Goal: Information Seeking & Learning: Understand process/instructions

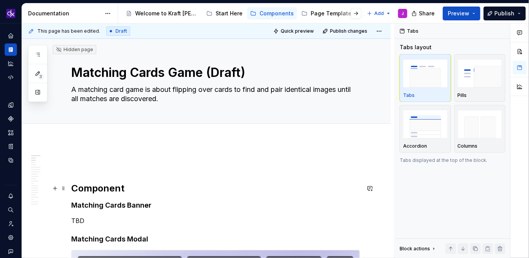
click at [119, 185] on h2 "Component" at bounding box center [215, 188] width 289 height 12
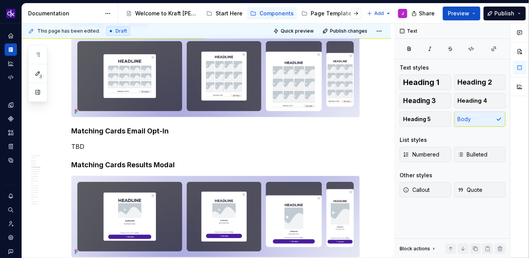
scroll to position [177, 0]
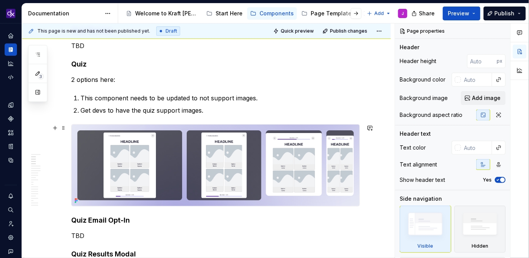
click at [294, 169] on img at bounding box center [216, 166] width 288 height 82
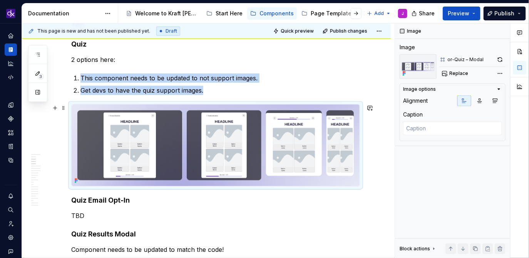
scroll to position [212, 0]
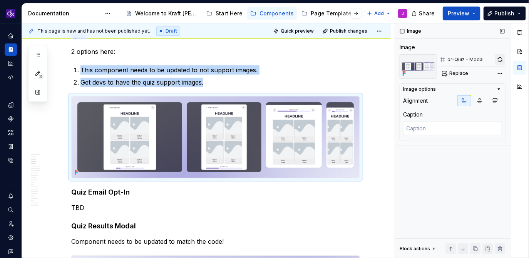
click at [501, 60] on button "button" at bounding box center [500, 59] width 11 height 11
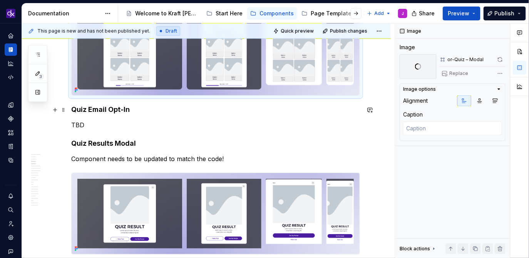
scroll to position [305, 0]
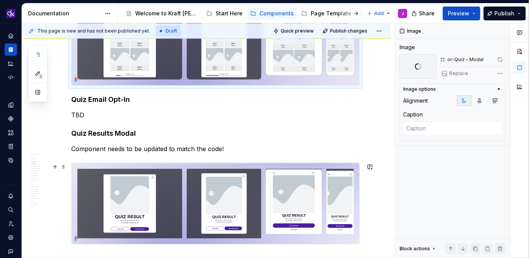
click at [299, 167] on img at bounding box center [216, 204] width 288 height 82
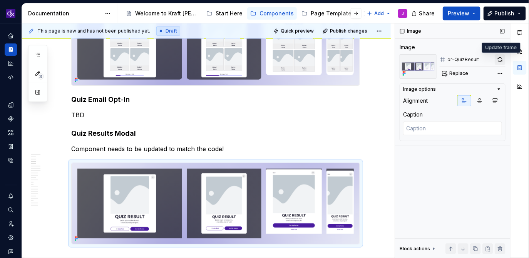
click at [500, 62] on button "button" at bounding box center [500, 59] width 11 height 11
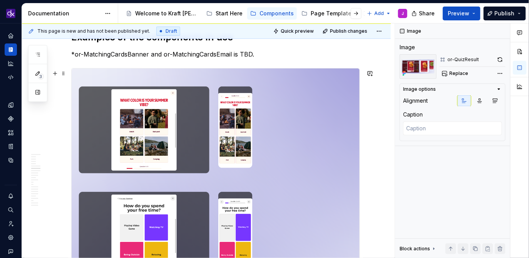
scroll to position [941, 0]
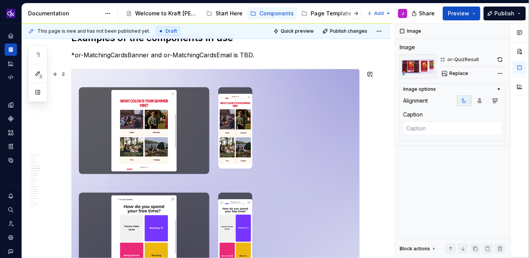
click at [304, 127] on img at bounding box center [216, 236] width 288 height 334
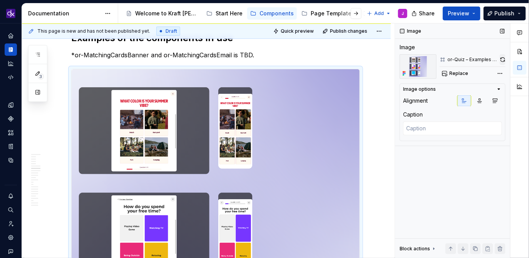
click at [504, 59] on button "button" at bounding box center [503, 59] width 6 height 11
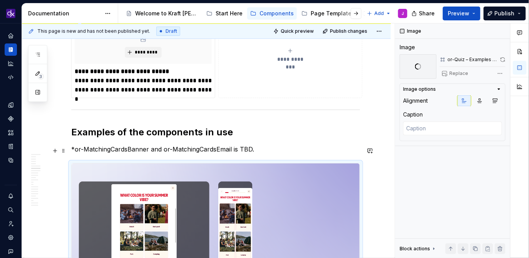
scroll to position [864, 0]
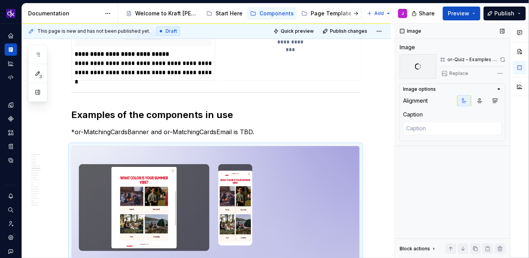
click at [503, 59] on span at bounding box center [503, 59] width 6 height 11
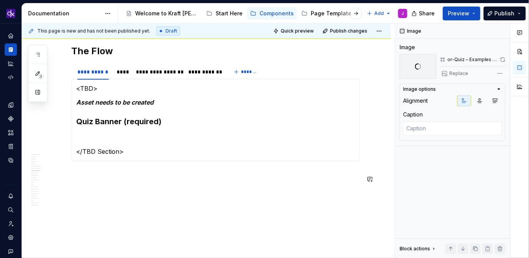
scroll to position [1328, 0]
click at [123, 75] on div "****" at bounding box center [123, 72] width 12 height 8
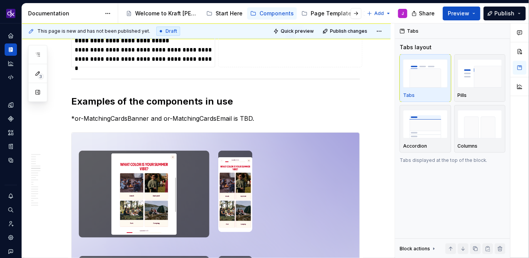
scroll to position [891, 0]
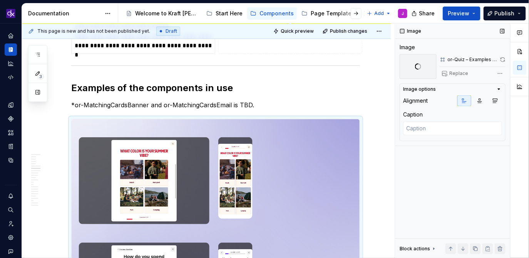
click at [505, 61] on span at bounding box center [503, 59] width 6 height 11
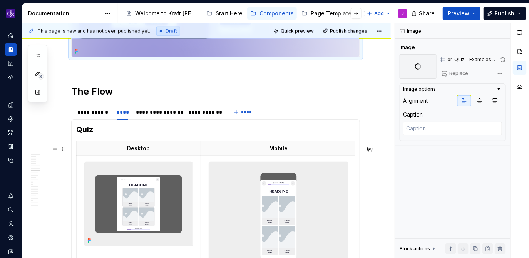
scroll to position [1359, 0]
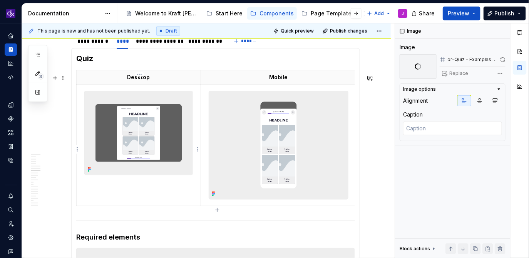
click at [161, 137] on img at bounding box center [139, 133] width 108 height 84
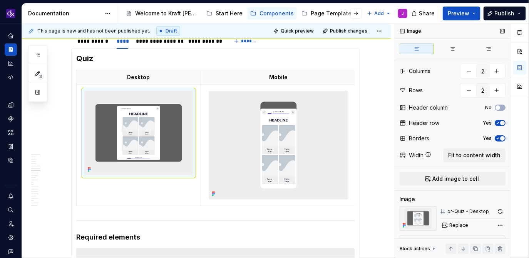
scroll to position [30, 0]
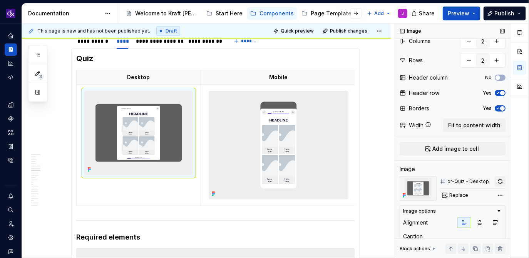
click at [497, 181] on button "button" at bounding box center [500, 181] width 11 height 11
click at [306, 140] on img at bounding box center [278, 145] width 139 height 108
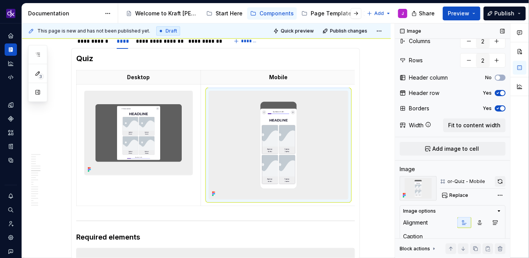
click at [496, 181] on button "button" at bounding box center [500, 181] width 11 height 11
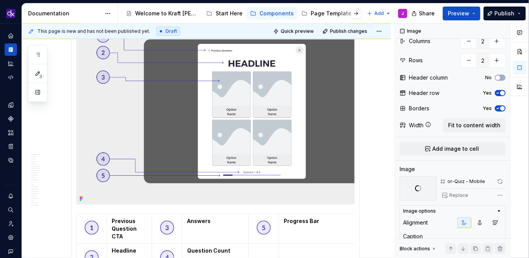
scroll to position [1590, 0]
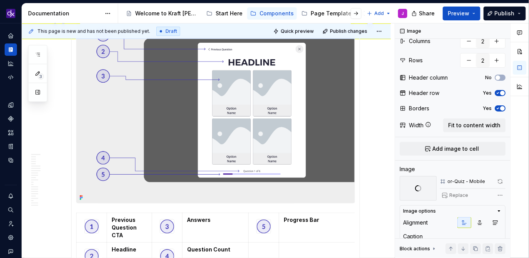
click at [264, 154] on img at bounding box center [216, 110] width 278 height 186
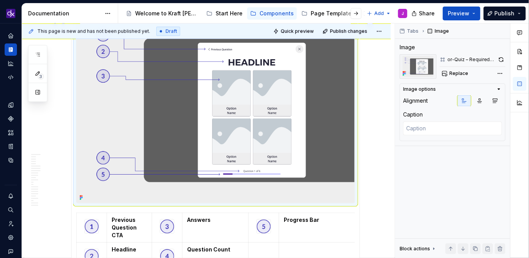
scroll to position [0, 0]
click at [502, 62] on button "button" at bounding box center [501, 59] width 8 height 11
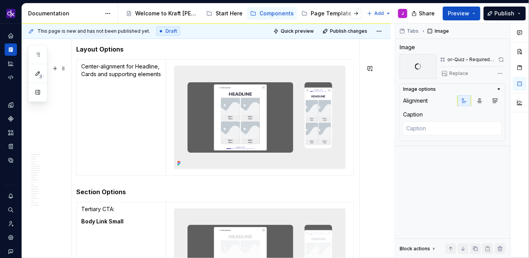
scroll to position [1844, 0]
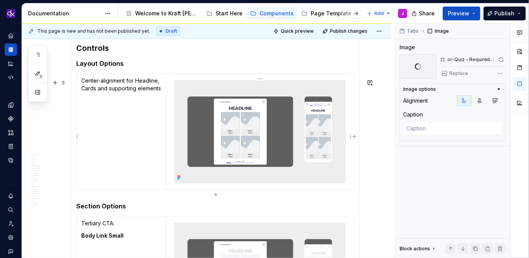
click at [283, 151] on img at bounding box center [259, 131] width 171 height 103
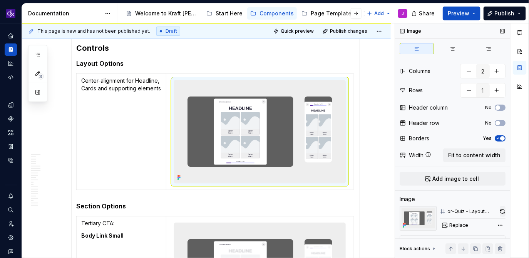
click at [503, 208] on button "button" at bounding box center [503, 211] width 6 height 11
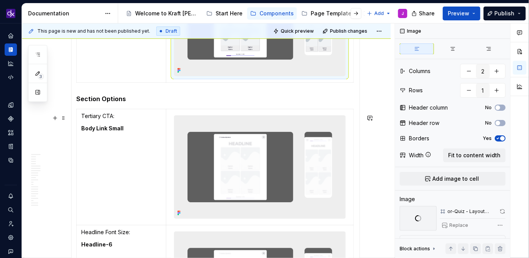
scroll to position [1953, 0]
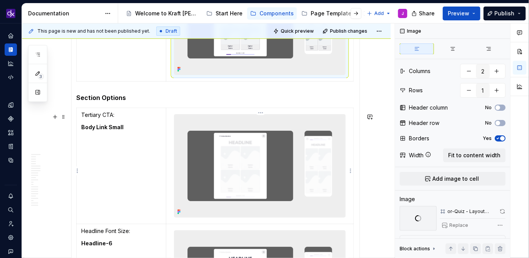
click at [324, 156] on img at bounding box center [259, 166] width 171 height 103
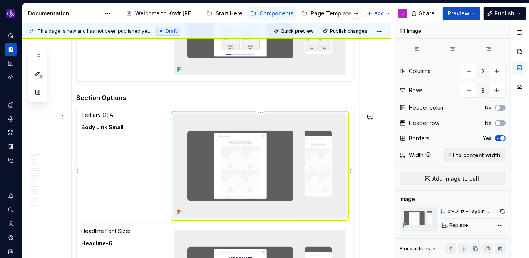
type textarea "*"
type input "3"
click at [503, 211] on button "button" at bounding box center [503, 211] width 6 height 11
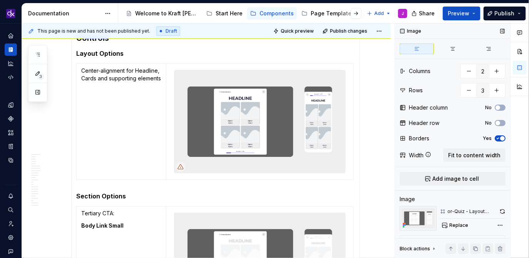
scroll to position [2277, 0]
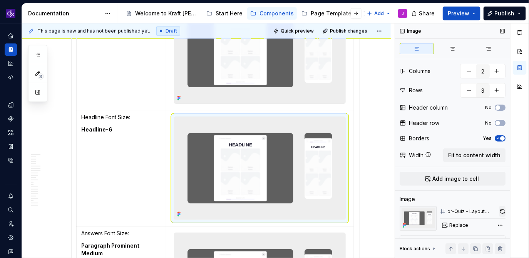
click at [503, 214] on button "button" at bounding box center [502, 211] width 7 height 11
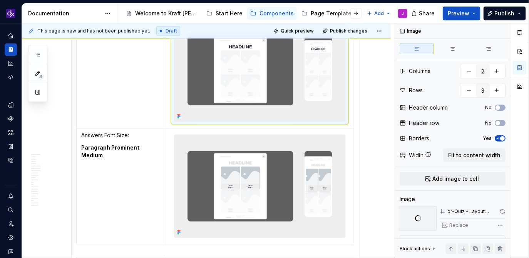
scroll to position [2377, 0]
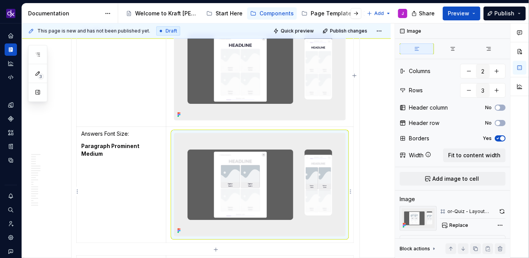
click at [340, 159] on img at bounding box center [259, 185] width 171 height 103
click at [504, 214] on button "button" at bounding box center [501, 211] width 7 height 11
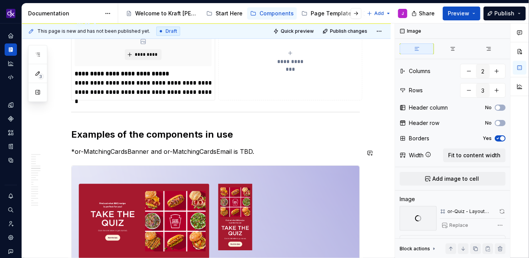
scroll to position [835, 0]
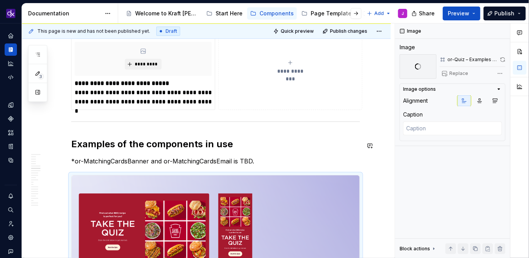
type textarea "*"
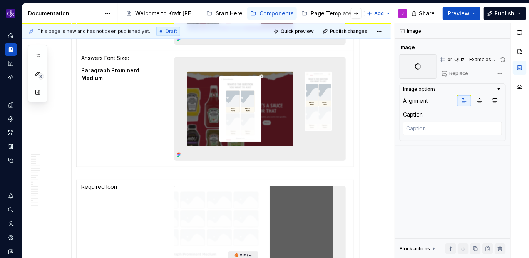
scroll to position [2446, 0]
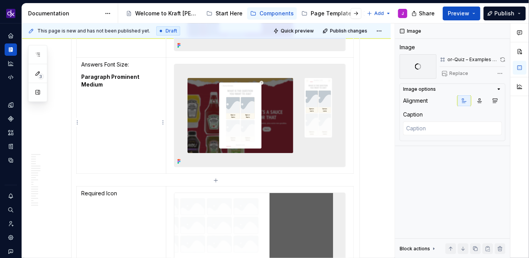
click at [144, 151] on td "Answers Font Size: Paragraph Prominent Medium" at bounding box center [122, 116] width 90 height 116
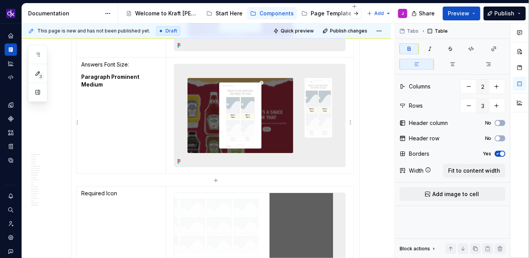
click at [215, 179] on icon "button" at bounding box center [216, 180] width 6 height 6
type input "4"
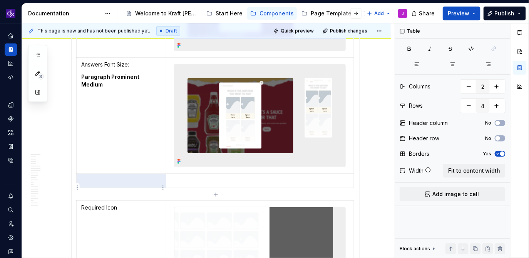
click at [131, 185] on p at bounding box center [121, 181] width 80 height 8
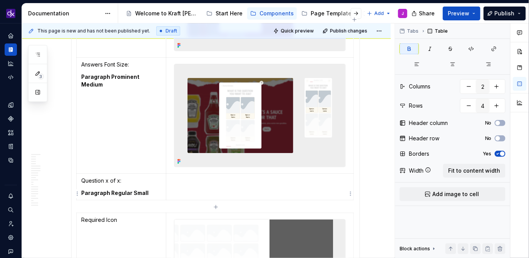
click at [199, 197] on td at bounding box center [259, 187] width 187 height 27
click at [350, 195] on html "KH DXP J Design system data Documentation Accessibility guide for tree Page tre…" at bounding box center [264, 129] width 529 height 258
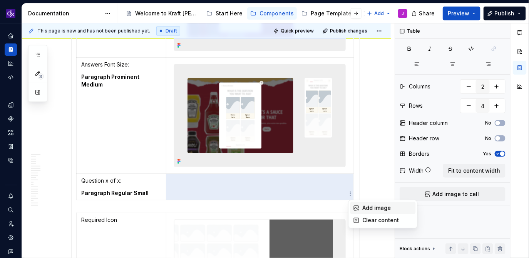
click at [373, 207] on div "Add image" at bounding box center [388, 208] width 50 height 8
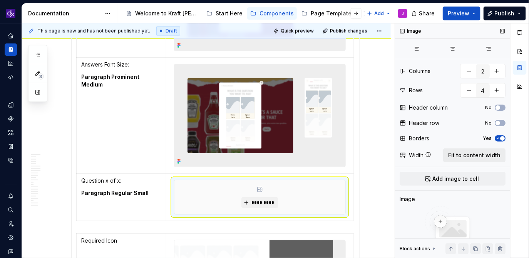
scroll to position [65, 0]
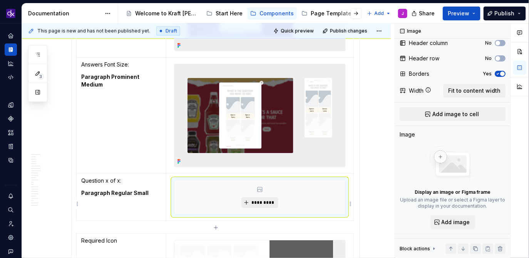
click at [263, 206] on span "*********" at bounding box center [262, 203] width 23 height 6
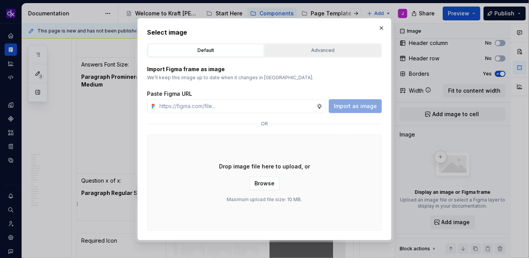
click at [318, 56] on button "Advanced" at bounding box center [323, 50] width 116 height 13
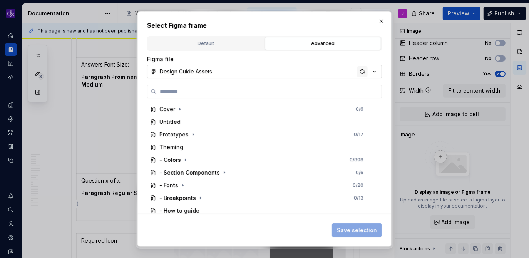
click at [365, 72] on div "button" at bounding box center [362, 71] width 11 height 11
type textarea "*"
click at [316, 89] on input "search" at bounding box center [269, 92] width 225 height 8
paste input "**********"
type input "**********"
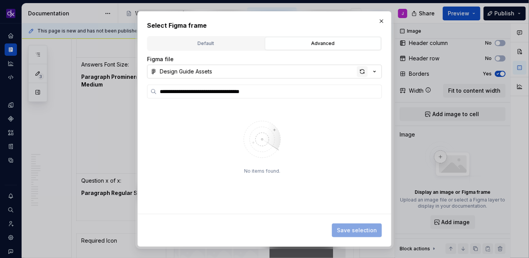
click at [359, 69] on div "button" at bounding box center [362, 71] width 11 height 11
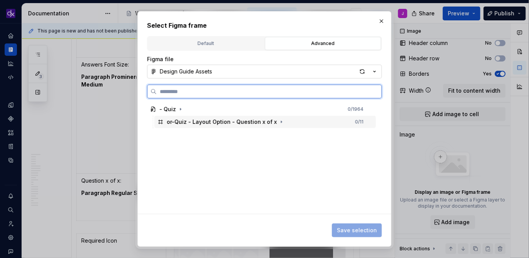
click at [256, 121] on div "or-Quiz - Layout Option - Question x of x" at bounding box center [222, 122] width 110 height 8
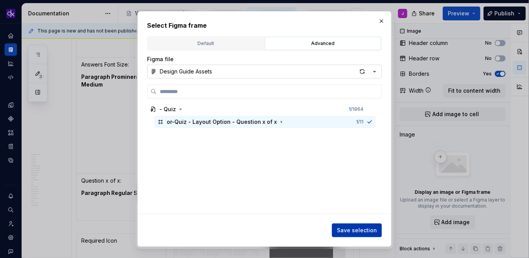
click at [354, 229] on span "Save selection" at bounding box center [357, 231] width 40 height 8
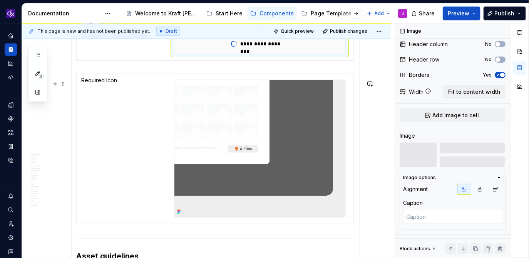
scroll to position [2606, 0]
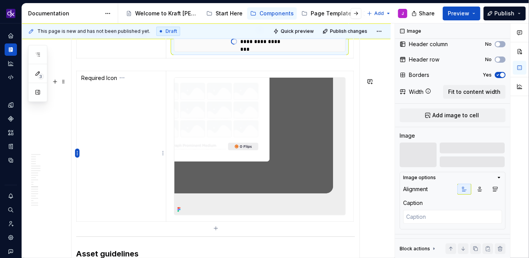
click at [75, 154] on html "KH DXP J Design system data Documentation Accessibility guide for tree Page tre…" at bounding box center [264, 129] width 529 height 258
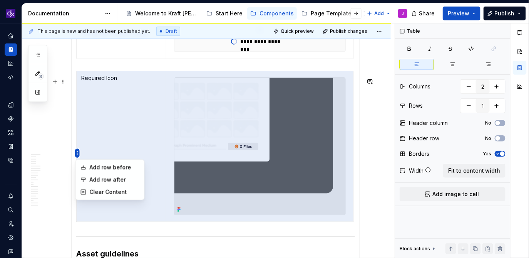
scroll to position [0, 0]
click at [104, 189] on div "Clear Content" at bounding box center [114, 193] width 50 height 8
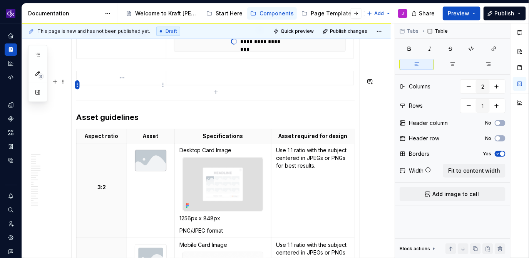
click at [78, 85] on html "KH DXP J Design system data Documentation Accessibility guide for tree Page tre…" at bounding box center [264, 129] width 529 height 258
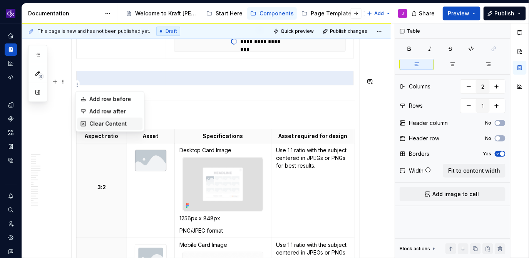
click at [107, 127] on div "Clear Content" at bounding box center [114, 124] width 50 height 8
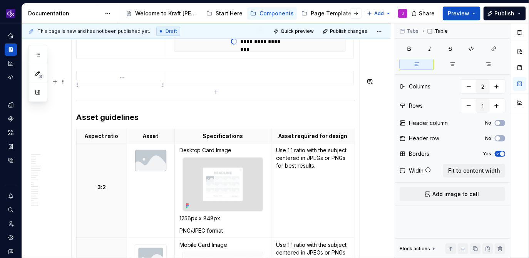
click at [103, 82] on p at bounding box center [121, 78] width 80 height 8
click at [64, 82] on span at bounding box center [63, 81] width 6 height 11
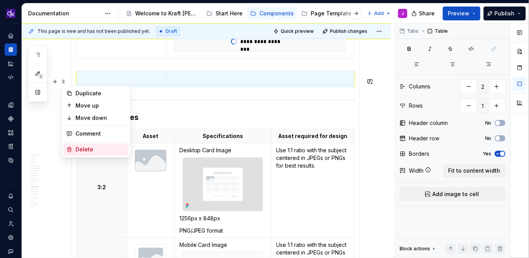
click at [74, 148] on div "Delete" at bounding box center [95, 150] width 65 height 12
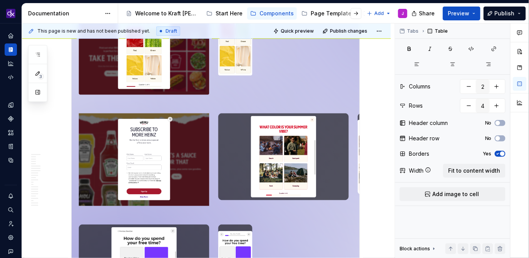
scroll to position [1050, 0]
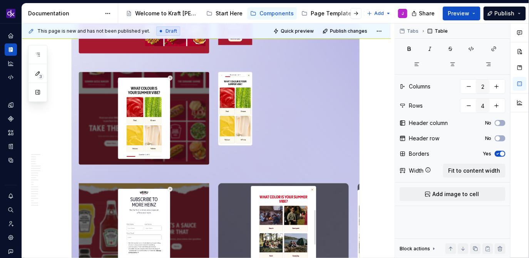
click at [250, 139] on img at bounding box center [216, 232] width 288 height 545
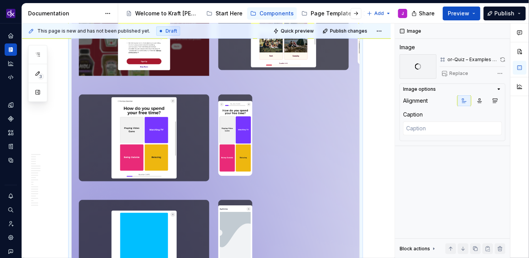
click at [281, 205] on img at bounding box center [216, 32] width 288 height 545
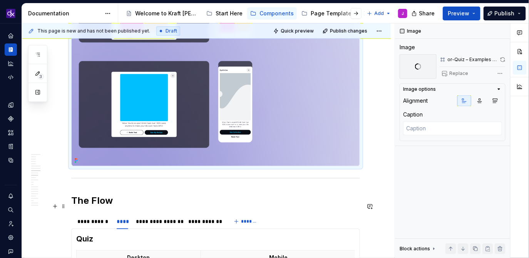
scroll to position [1356, 0]
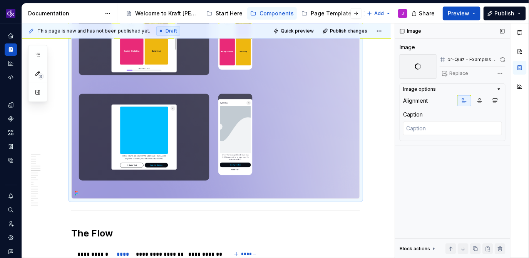
click at [502, 59] on span at bounding box center [503, 59] width 6 height 11
click at [503, 60] on span at bounding box center [503, 59] width 6 height 11
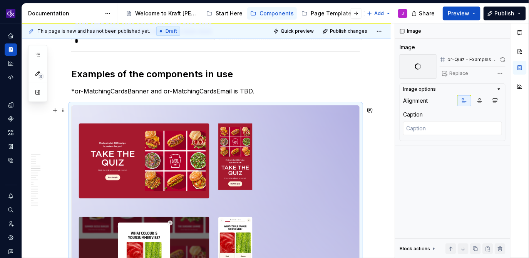
scroll to position [892, 0]
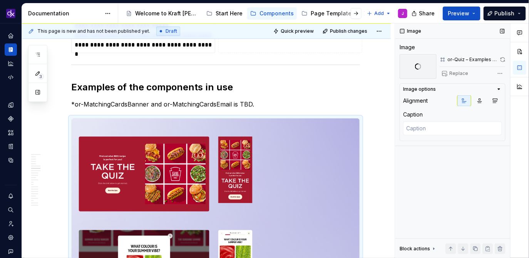
click at [455, 73] on div "Replace" at bounding box center [473, 73] width 66 height 11
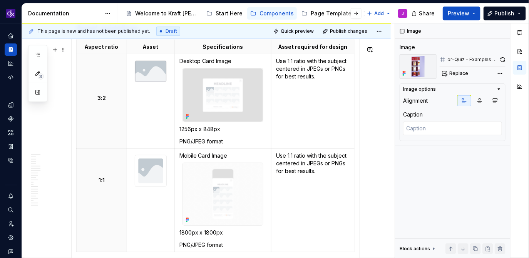
scroll to position [2629, 0]
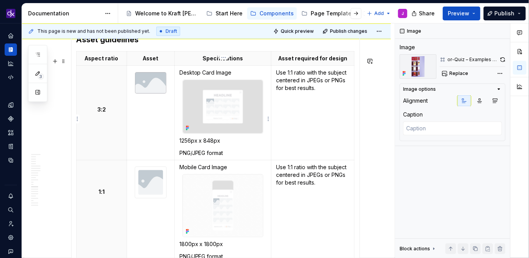
click at [240, 132] on img at bounding box center [223, 107] width 80 height 54
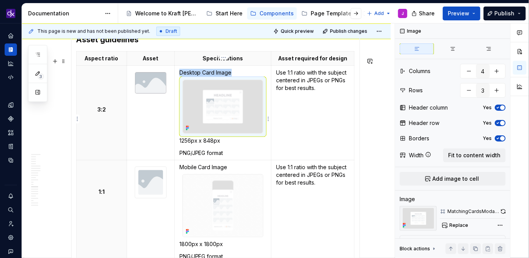
click at [240, 77] on p "Desktop Card Image" at bounding box center [222, 73] width 87 height 8
click at [231, 97] on img at bounding box center [223, 107] width 80 height 54
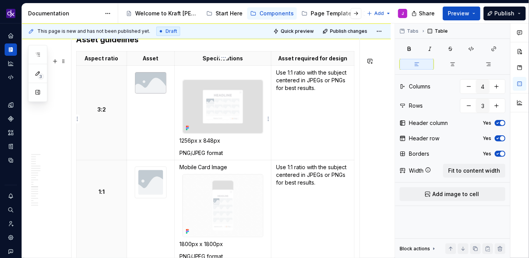
click at [244, 76] on p at bounding box center [222, 73] width 87 height 8
click at [203, 94] on img at bounding box center [223, 107] width 80 height 54
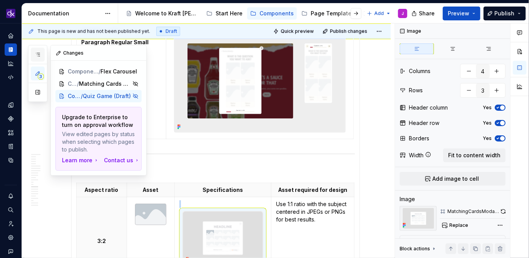
scroll to position [0, 0]
click at [38, 55] on icon "button" at bounding box center [38, 55] width 6 height 6
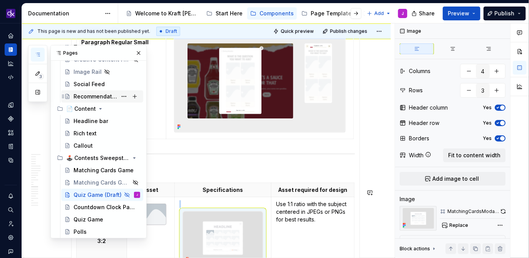
scroll to position [177, 0]
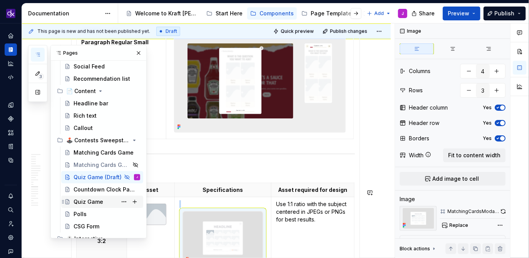
click at [94, 200] on div "Quiz Game" at bounding box center [89, 202] width 30 height 8
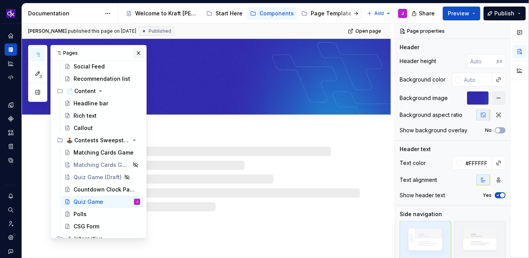
click at [140, 51] on button "button" at bounding box center [138, 53] width 11 height 11
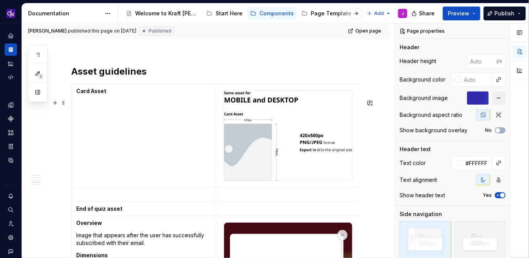
scroll to position [2415, 0]
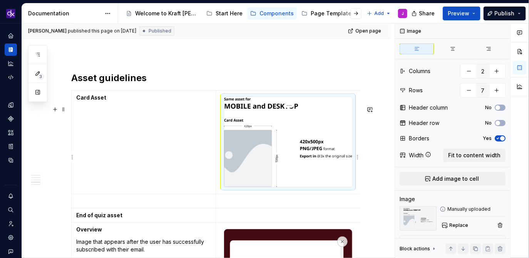
click at [253, 160] on img at bounding box center [288, 142] width 128 height 90
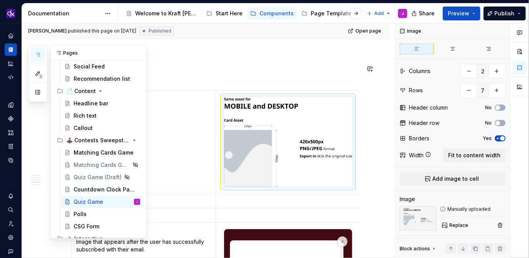
click at [38, 54] on icon "button" at bounding box center [38, 54] width 4 height 3
click at [96, 176] on div "Quiz Game (Draft)" at bounding box center [91, 178] width 35 height 8
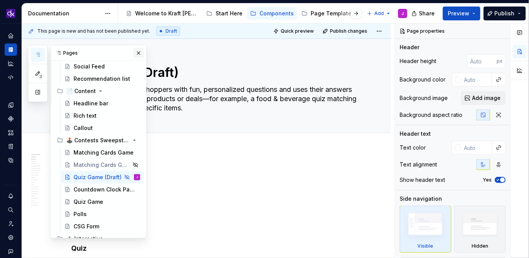
click at [138, 50] on button "button" at bounding box center [138, 53] width 11 height 11
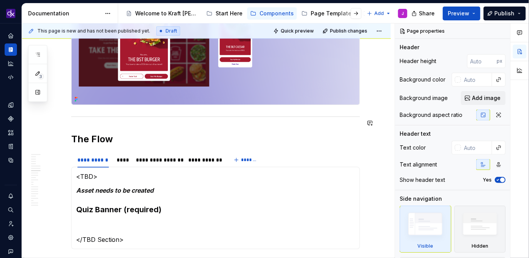
scroll to position [1350, 0]
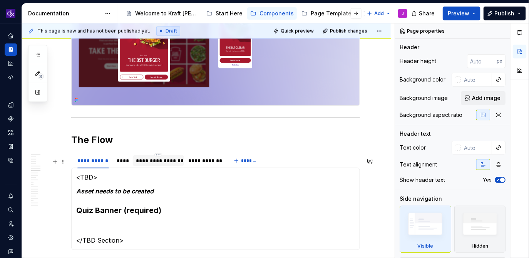
click at [162, 166] on div "**********" at bounding box center [158, 161] width 51 height 11
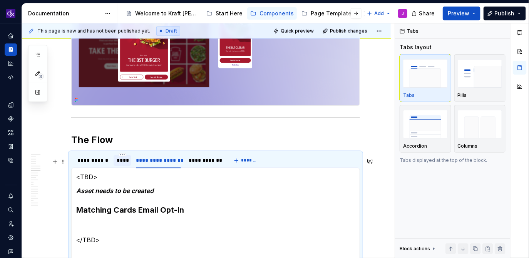
click at [117, 166] on div "****" at bounding box center [123, 161] width 18 height 11
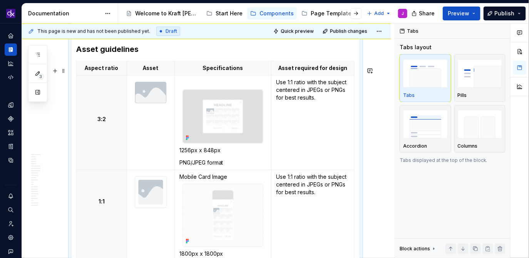
scroll to position [2610, 0]
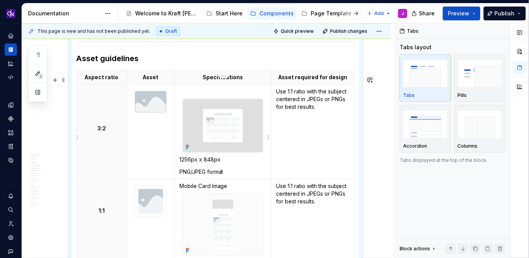
click at [215, 135] on img at bounding box center [223, 126] width 80 height 54
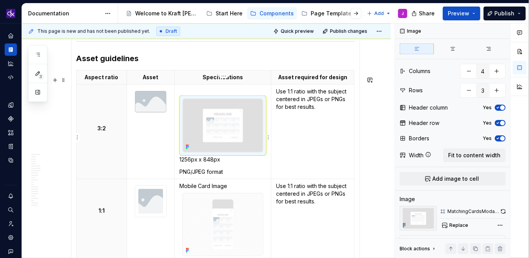
click at [227, 95] on p at bounding box center [222, 92] width 87 height 8
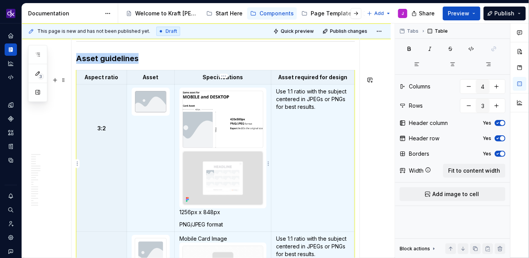
click at [216, 176] on img at bounding box center [223, 179] width 80 height 54
type textarea "*"
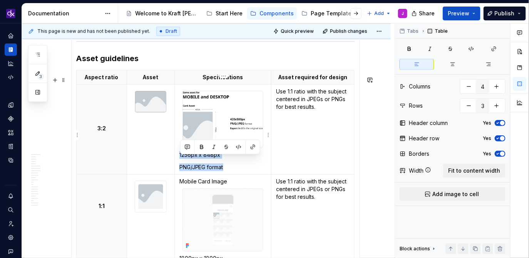
drag, startPoint x: 236, startPoint y: 176, endPoint x: 180, endPoint y: 162, distance: 58.2
click at [180, 162] on td "1256px x 848px PNG/JPEG format" at bounding box center [222, 130] width 97 height 90
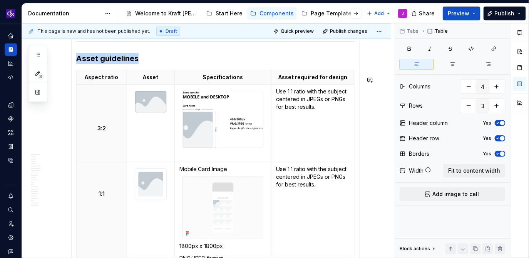
scroll to position [2619, 0]
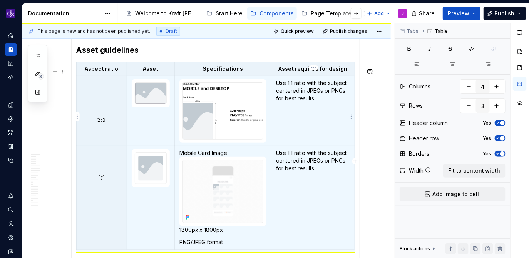
click at [317, 119] on td "Use 1:1 ratio with the subject centered in JPEGs or PNGs for best results." at bounding box center [312, 111] width 83 height 70
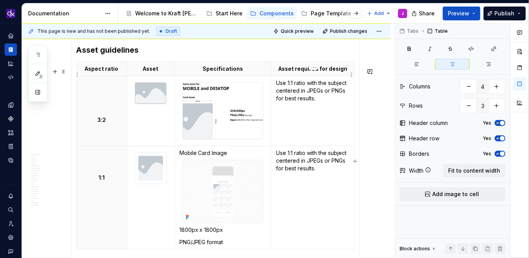
click at [299, 76] on th "Asset required for design" at bounding box center [312, 69] width 83 height 14
click at [313, 69] on html "KH DXP J Design system data Documentation Accessibility guide for tree Page tre…" at bounding box center [264, 129] width 529 height 258
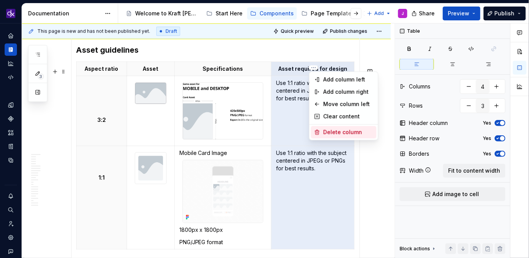
click at [336, 132] on div "Delete column" at bounding box center [348, 133] width 50 height 8
type input "3"
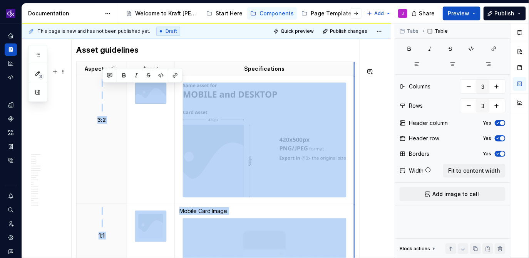
drag, startPoint x: 271, startPoint y: 75, endPoint x: 354, endPoint y: 84, distance: 83.6
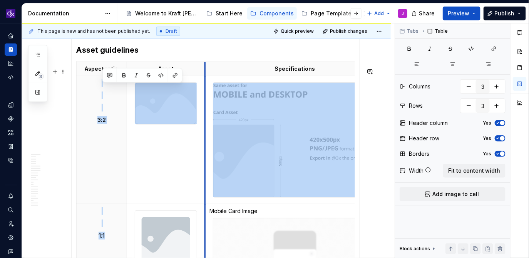
drag, startPoint x: 175, startPoint y: 97, endPoint x: 206, endPoint y: 95, distance: 30.5
click at [206, 95] on td at bounding box center [295, 140] width 180 height 128
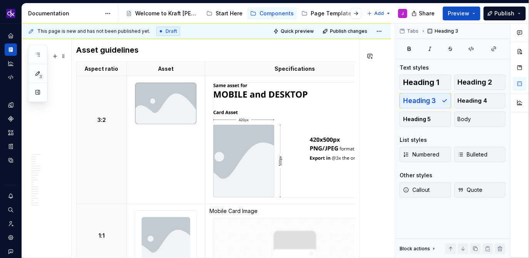
click at [227, 55] on h3 "Asset guidelines" at bounding box center [215, 50] width 279 height 11
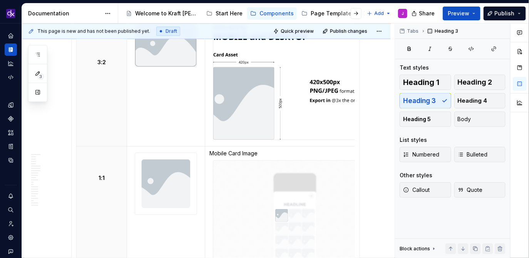
scroll to position [2649, 0]
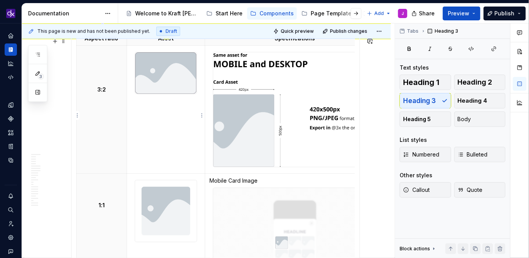
click at [194, 150] on td at bounding box center [166, 110] width 78 height 128
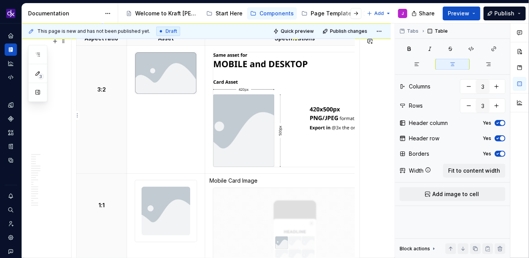
click at [247, 134] on img at bounding box center [294, 109] width 163 height 115
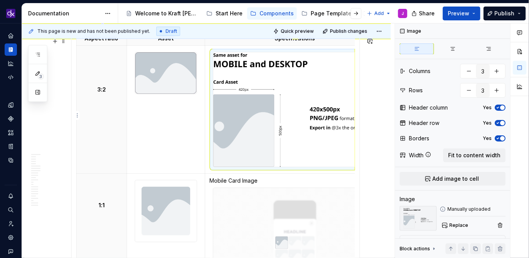
click at [247, 134] on img at bounding box center [294, 109] width 163 height 115
click at [498, 138] on icon "button" at bounding box center [498, 138] width 2 height 1
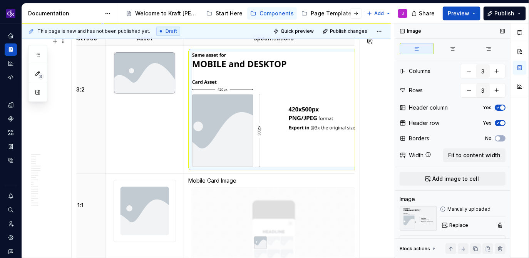
click at [303, 127] on img at bounding box center [273, 109] width 163 height 115
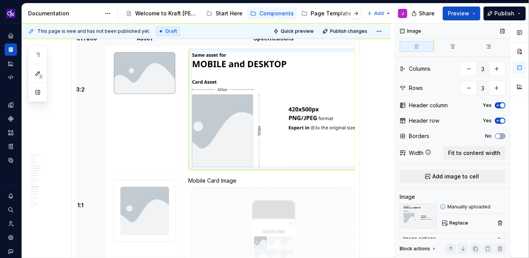
scroll to position [0, 0]
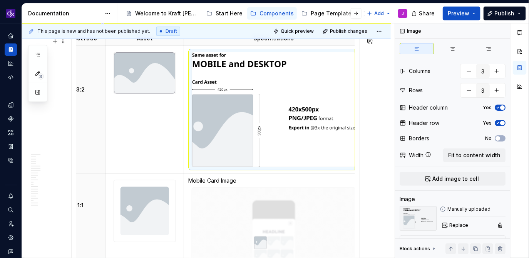
click at [258, 102] on img at bounding box center [273, 109] width 163 height 115
click at [522, 46] on button "button" at bounding box center [520, 52] width 14 height 14
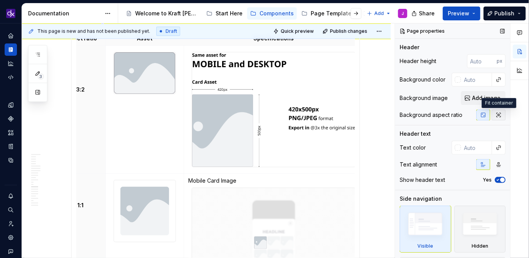
click at [499, 117] on icon "button" at bounding box center [498, 115] width 6 height 6
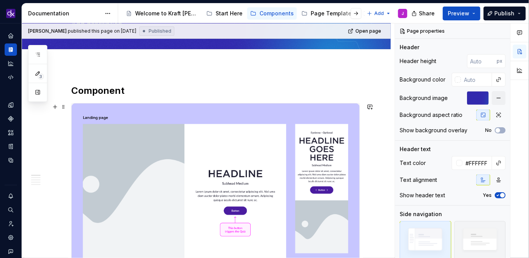
scroll to position [66, 0]
click at [42, 54] on button "button" at bounding box center [38, 55] width 14 height 14
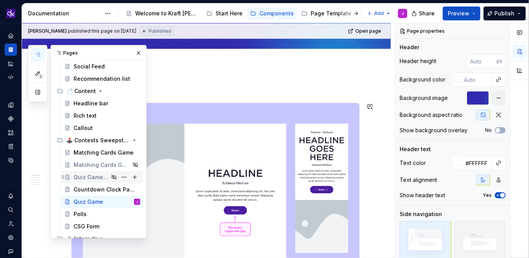
click at [102, 174] on div "Quiz Game (Draft)" at bounding box center [91, 178] width 35 height 8
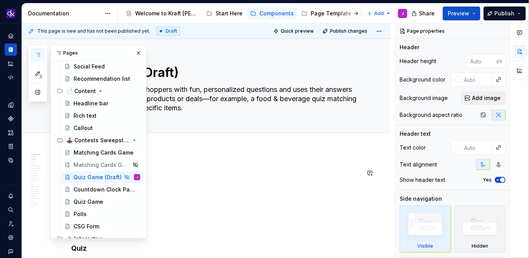
click at [291, 149] on div at bounding box center [206, 141] width 369 height 17
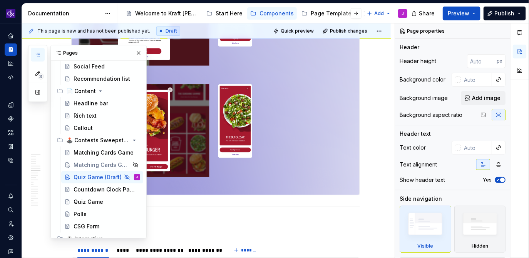
scroll to position [1246, 0]
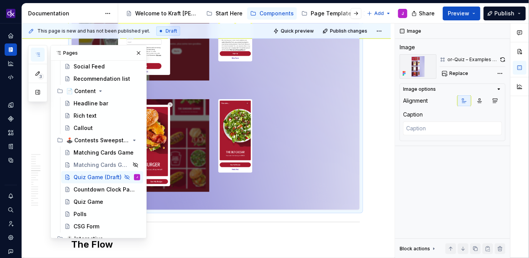
click at [141, 55] on button "button" at bounding box center [138, 53] width 11 height 11
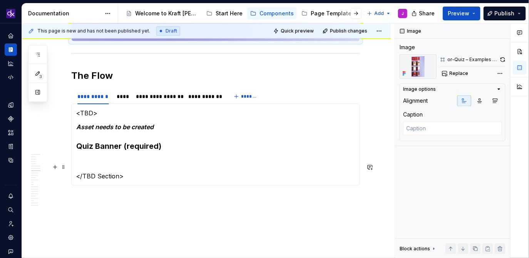
scroll to position [1422, 0]
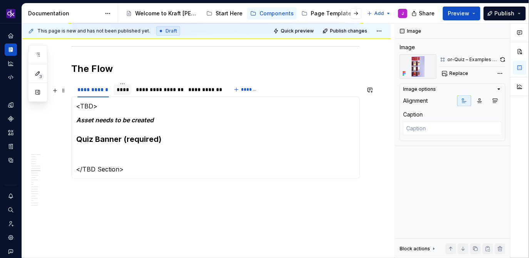
click at [123, 92] on div "****" at bounding box center [123, 90] width 12 height 8
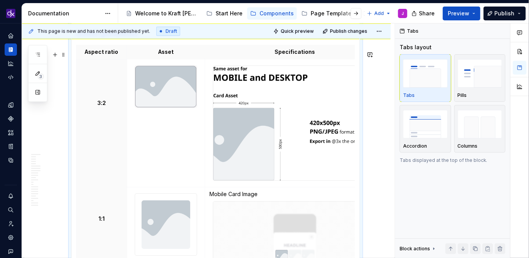
scroll to position [2638, 0]
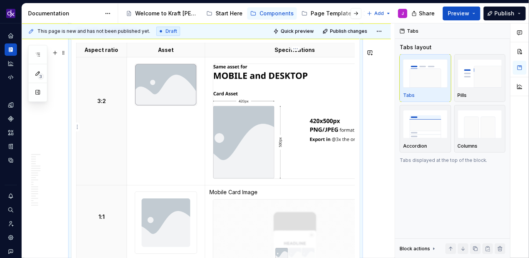
click at [269, 153] on img at bounding box center [294, 121] width 163 height 115
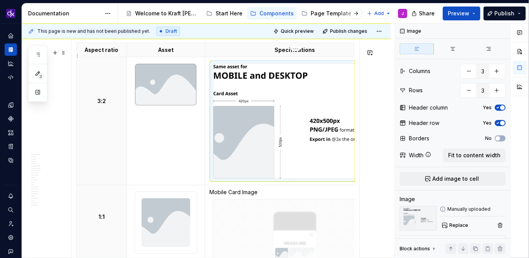
click at [358, 53] on p "Specifications" at bounding box center [295, 50] width 170 height 8
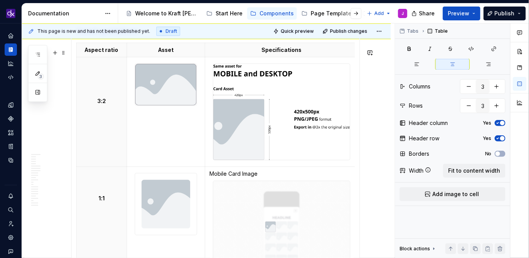
scroll to position [0, 0]
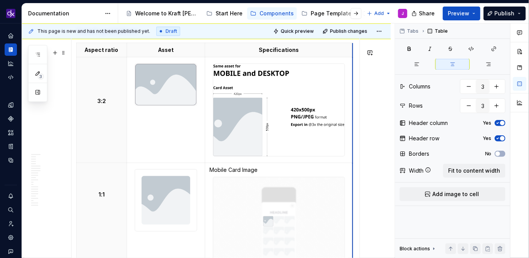
drag, startPoint x: 358, startPoint y: 53, endPoint x: 325, endPoint y: 52, distance: 32.7
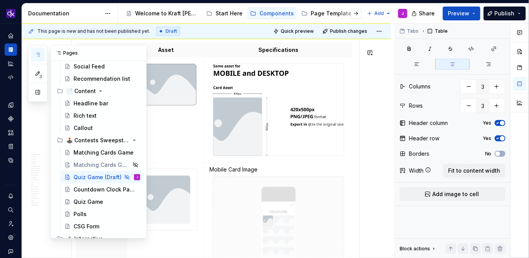
click at [41, 54] on button "button" at bounding box center [38, 55] width 14 height 14
click at [98, 206] on div "Quiz Game" at bounding box center [107, 202] width 67 height 11
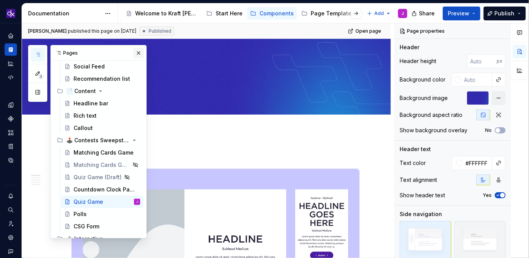
click at [138, 50] on button "button" at bounding box center [138, 53] width 11 height 11
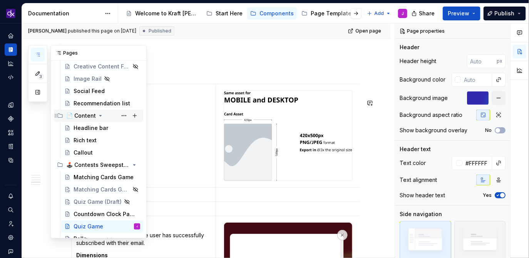
scroll to position [154, 0]
click at [91, 202] on div "Quiz Game (Draft)" at bounding box center [91, 201] width 35 height 8
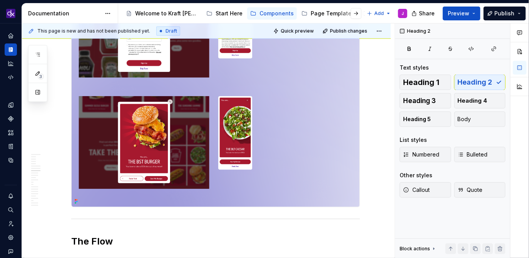
scroll to position [1428, 0]
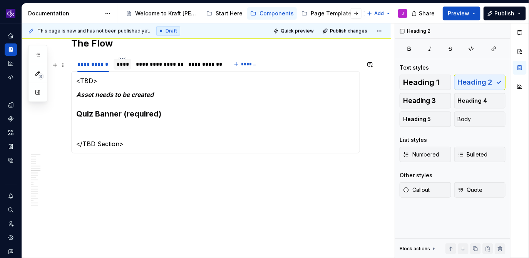
click at [122, 64] on div "****" at bounding box center [123, 64] width 12 height 8
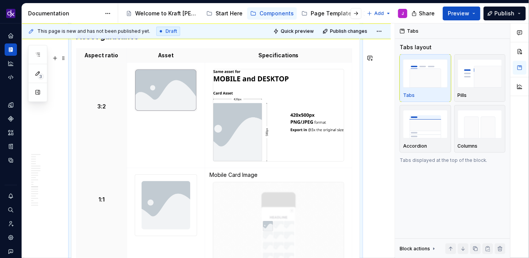
scroll to position [2609, 0]
click at [175, 110] on img at bounding box center [166, 90] width 62 height 42
type textarea "*"
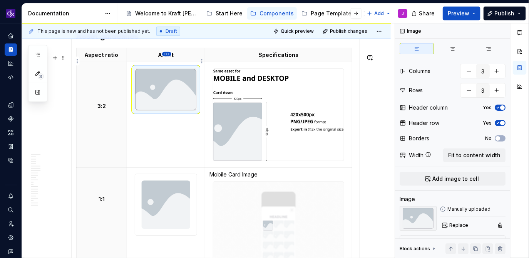
click at [167, 56] on html "KH DXP J Design system data Documentation Accessibility guide for tree Page tre…" at bounding box center [264, 129] width 529 height 258
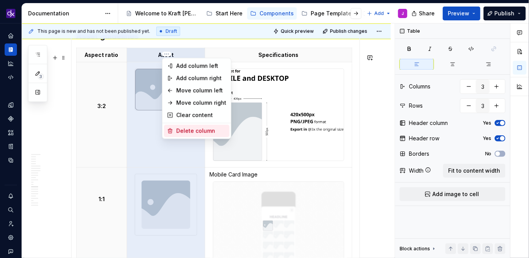
click at [195, 133] on div "Delete column" at bounding box center [201, 131] width 50 height 8
type input "2"
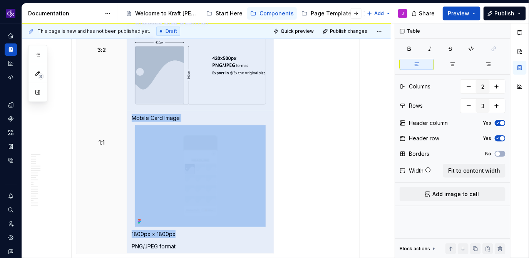
scroll to position [2644, 0]
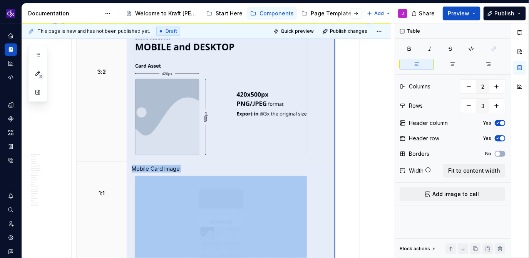
drag, startPoint x: 274, startPoint y: 114, endPoint x: 335, endPoint y: 123, distance: 61.8
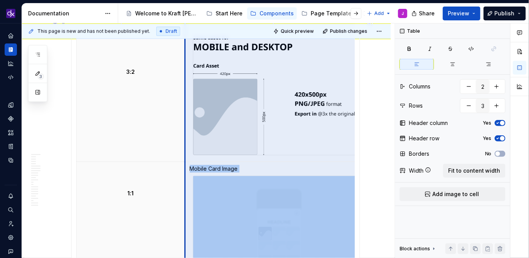
drag, startPoint x: 127, startPoint y: 119, endPoint x: 185, endPoint y: 119, distance: 58.1
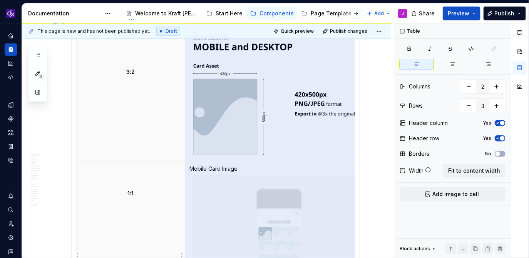
click at [154, 168] on th "1:1" at bounding box center [131, 249] width 109 height 175
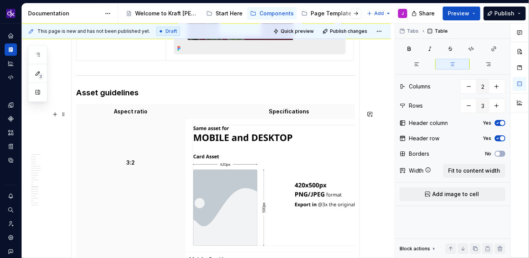
scroll to position [2543, 0]
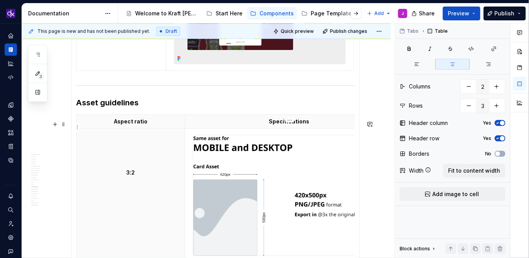
click at [331, 129] on th "Specifications" at bounding box center [289, 122] width 208 height 14
click at [347, 125] on p "Specifications" at bounding box center [289, 122] width 199 height 8
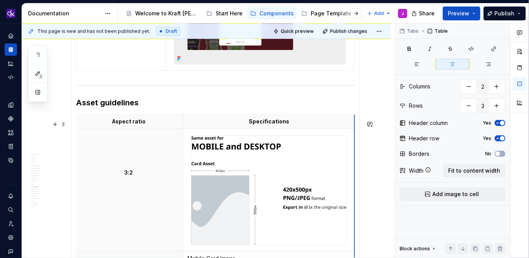
scroll to position [0, 0]
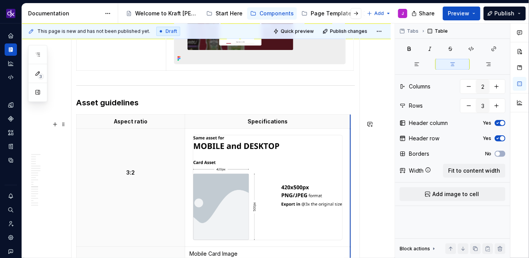
drag, startPoint x: 357, startPoint y: 127, endPoint x: 314, endPoint y: 127, distance: 42.7
click at [351, 103] on h3 "Asset guidelines" at bounding box center [215, 102] width 279 height 11
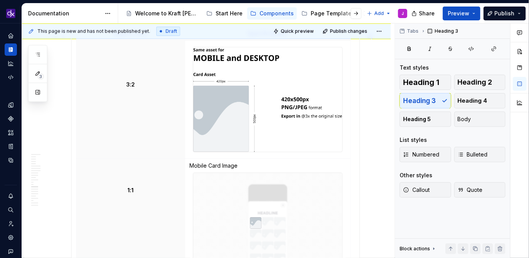
scroll to position [2631, 0]
click at [144, 137] on th "3:2" at bounding box center [131, 99] width 109 height 118
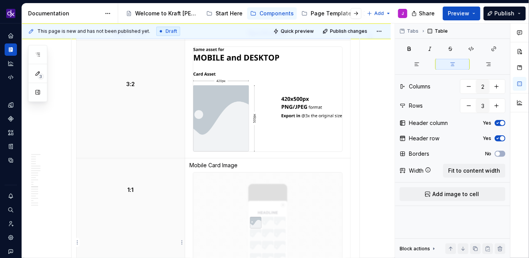
click at [158, 165] on th "1:1" at bounding box center [131, 237] width 109 height 157
click at [330, 166] on td "Mobile Card Image 1800px x 1800px PNG/JPEG format" at bounding box center [268, 237] width 166 height 157
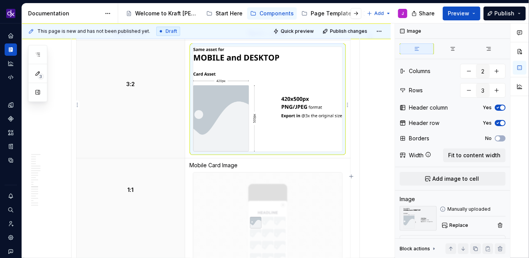
click at [284, 150] on img at bounding box center [267, 99] width 149 height 105
click at [342, 124] on img at bounding box center [267, 99] width 149 height 105
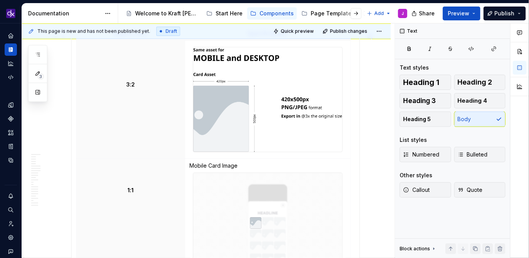
scroll to position [2629, 0]
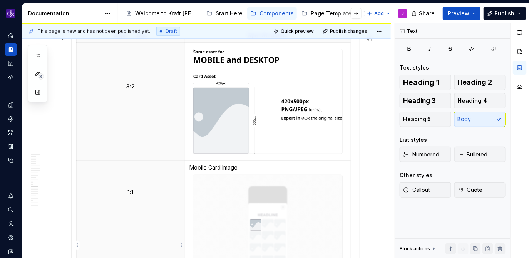
click at [152, 195] on p "1:1" at bounding box center [130, 193] width 99 height 8
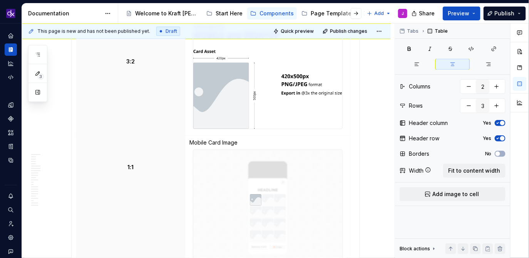
scroll to position [2655, 0]
click at [77, 219] on html "KH DXP J Design system data Documentation Accessibility guide for tree Page tre…" at bounding box center [264, 129] width 529 height 258
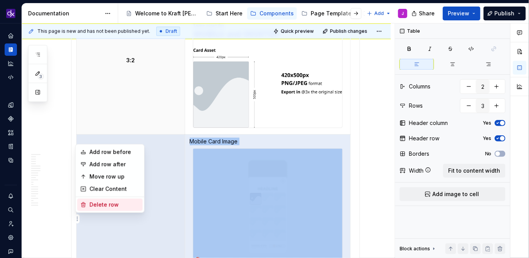
click at [98, 203] on div "Delete row" at bounding box center [114, 205] width 50 height 8
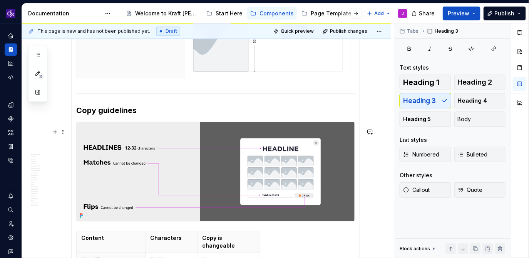
scroll to position [2701, 0]
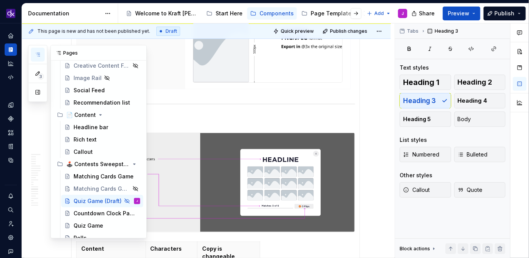
click at [36, 52] on icon "button" at bounding box center [38, 55] width 6 height 6
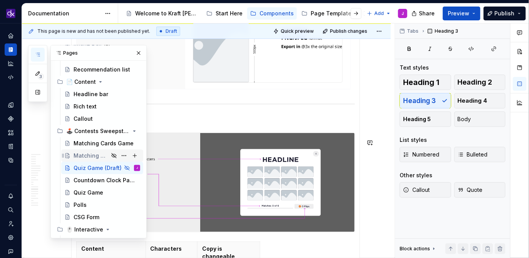
scroll to position [196, 0]
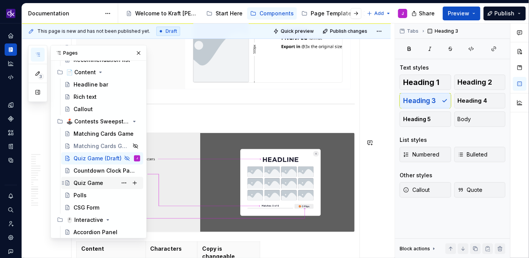
click at [83, 186] on div "Quiz Game" at bounding box center [89, 183] width 30 height 8
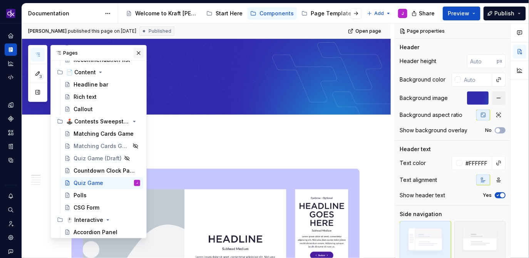
click at [140, 56] on button "button" at bounding box center [138, 53] width 11 height 11
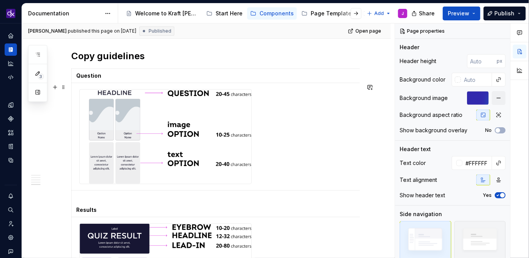
scroll to position [3102, 0]
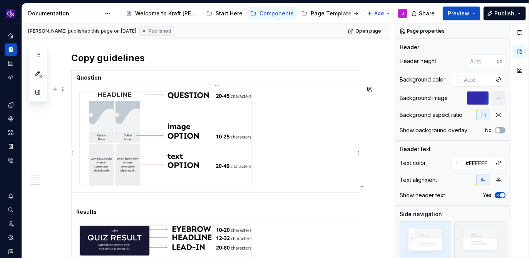
click at [193, 174] on img at bounding box center [166, 139] width 172 height 94
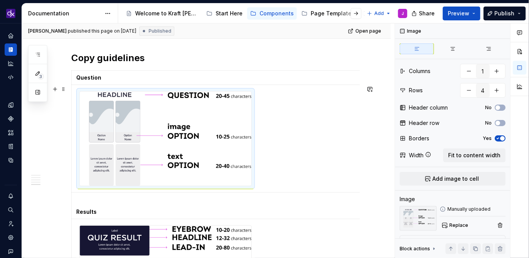
scroll to position [3084, 0]
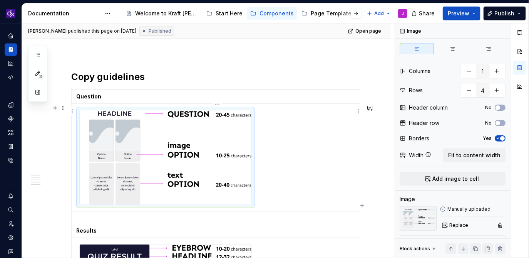
click at [103, 100] on p "Question" at bounding box center [216, 97] width 280 height 8
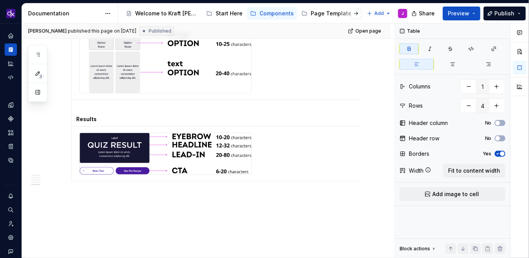
scroll to position [3198, 0]
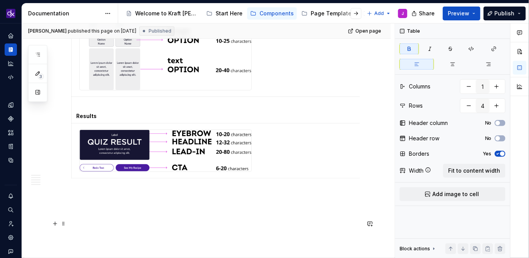
click at [154, 214] on p at bounding box center [215, 209] width 289 height 9
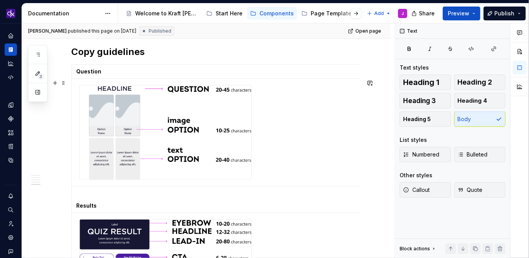
scroll to position [3106, 0]
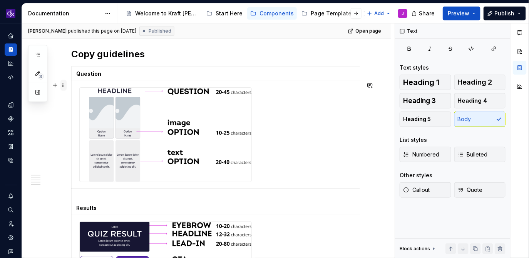
click at [65, 85] on span at bounding box center [63, 85] width 6 height 11
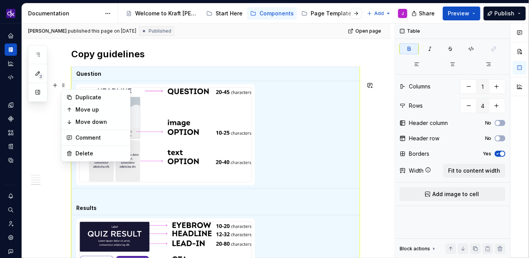
click at [84, 77] on strong "Question" at bounding box center [88, 73] width 25 height 7
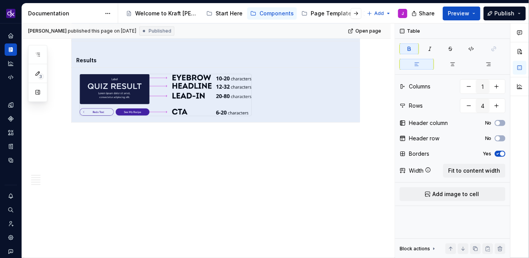
scroll to position [3269, 0]
drag, startPoint x: 77, startPoint y: 88, endPoint x: 271, endPoint y: 131, distance: 198.4
click at [37, 57] on icon "button" at bounding box center [38, 55] width 6 height 6
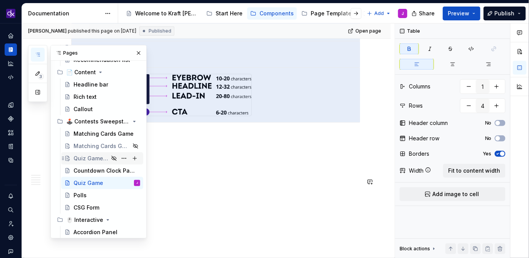
click at [96, 162] on div "Quiz Game (Draft)" at bounding box center [91, 159] width 35 height 8
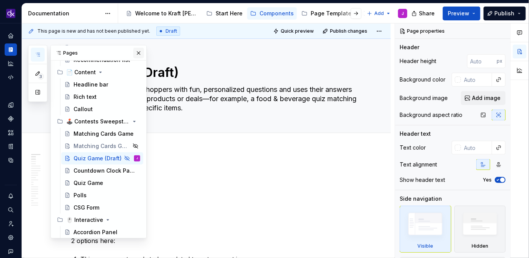
click at [138, 55] on button "button" at bounding box center [138, 53] width 11 height 11
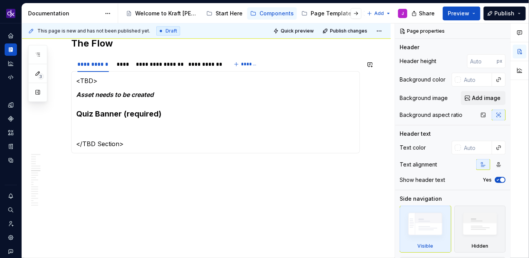
scroll to position [1410, 0]
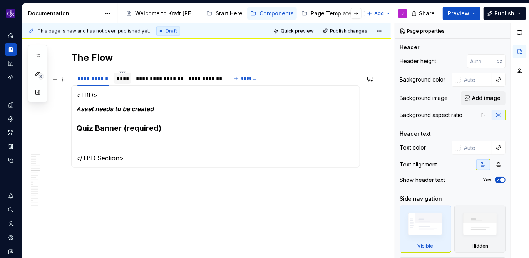
click at [124, 84] on div "****" at bounding box center [123, 78] width 18 height 11
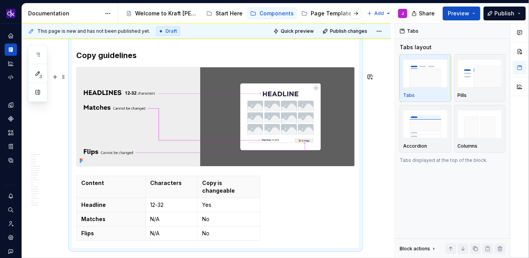
scroll to position [2756, 0]
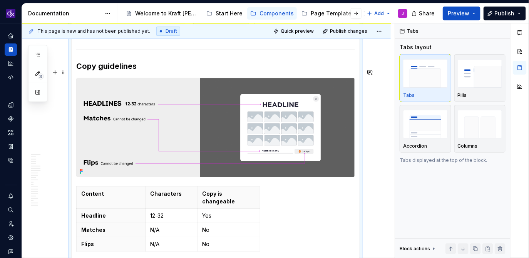
click at [147, 72] on h3 "Copy guidelines" at bounding box center [215, 66] width 279 height 11
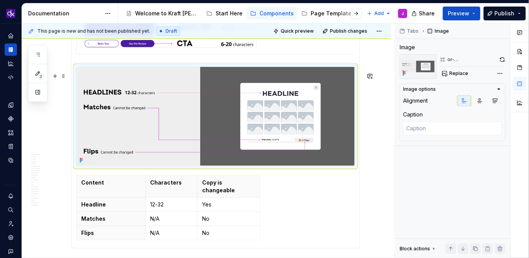
scroll to position [2984, 0]
click at [137, 115] on img at bounding box center [216, 116] width 278 height 99
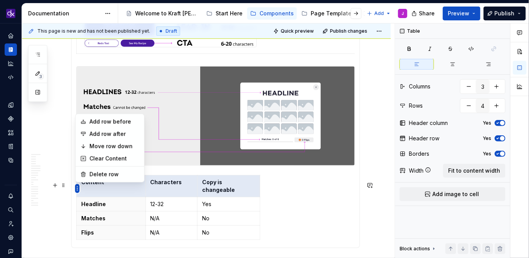
click at [77, 191] on html "KH DXP J Design system data Documentation Accessibility guide for tree Page tre…" at bounding box center [264, 129] width 529 height 258
click at [280, 197] on html "KH DXP J Design system data Documentation Accessibility guide for tree Page tre…" at bounding box center [264, 129] width 529 height 258
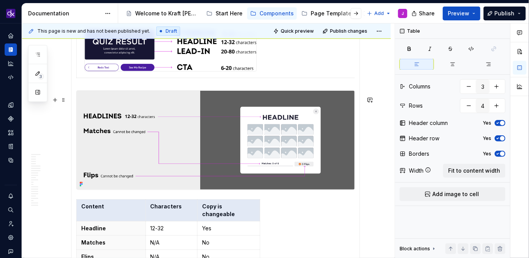
scroll to position [2960, 0]
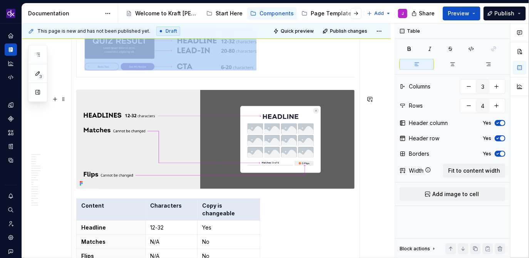
click at [246, 163] on img at bounding box center [216, 139] width 278 height 99
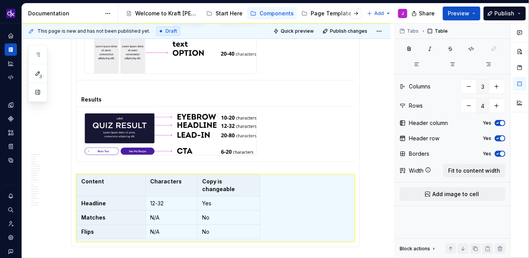
scroll to position [2857, 0]
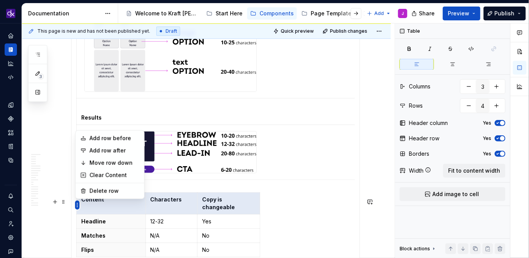
click at [82, 105] on html "KH DXP J Design system data Documentation Accessibility guide for tree Page tre…" at bounding box center [264, 129] width 529 height 258
click at [90, 236] on html "KH DXP J Design system data Documentation Accessibility guide for tree Page tre…" at bounding box center [264, 129] width 529 height 258
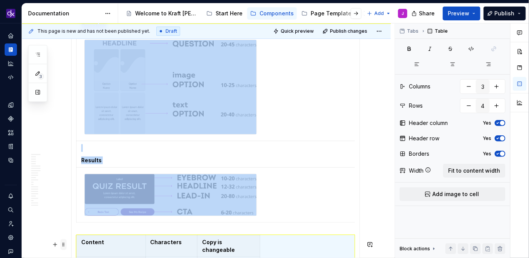
scroll to position [2816, 0]
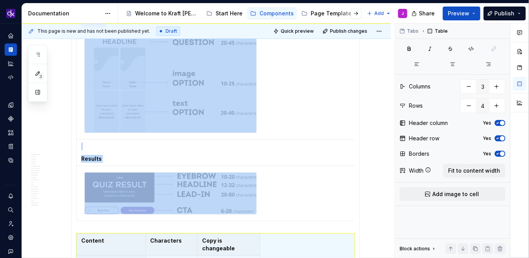
type textarea "*"
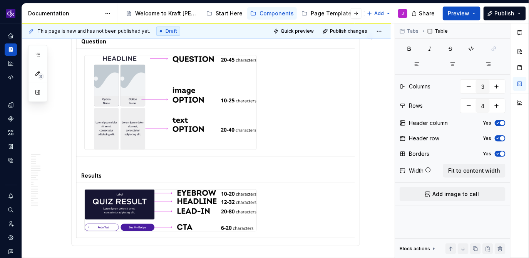
scroll to position [2881, 0]
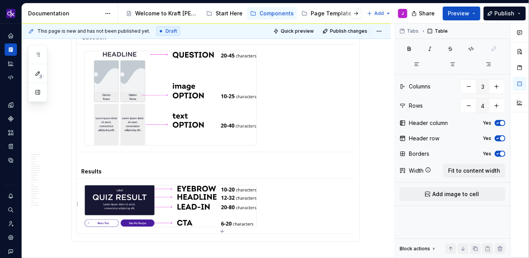
click at [113, 179] on td at bounding box center [222, 206] width 290 height 55
click at [101, 165] on td "Results" at bounding box center [222, 165] width 290 height 27
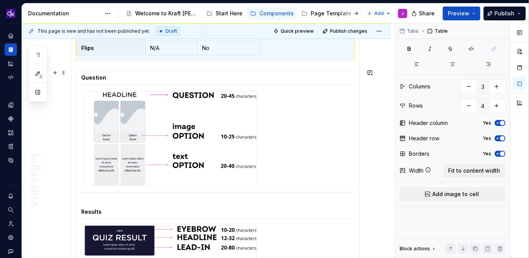
scroll to position [2838, 0]
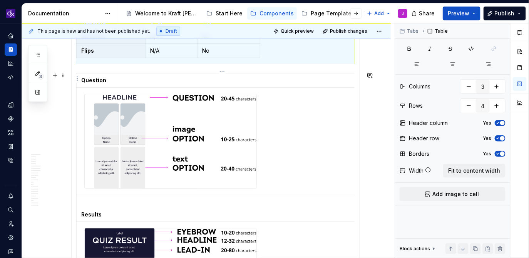
click at [206, 73] on table "Question Results" at bounding box center [221, 175] width 290 height 204
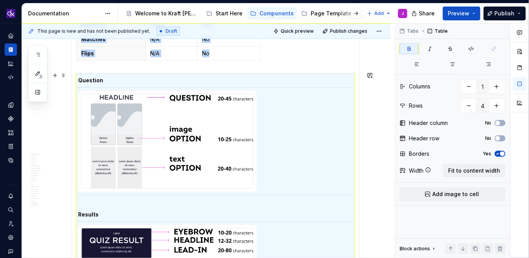
scroll to position [0, 0]
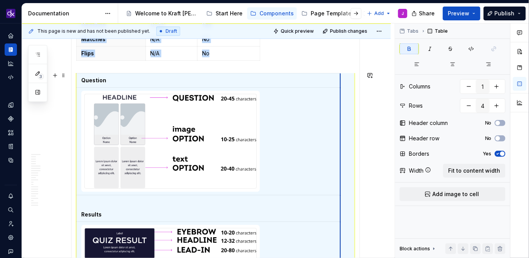
drag, startPoint x: 357, startPoint y: 79, endPoint x: 336, endPoint y: 83, distance: 21.5
click at [130, 77] on p "Question" at bounding box center [210, 81] width 259 height 8
click at [342, 80] on html "KH DXP J Design system data Documentation Accessibility guide for tree Page tre…" at bounding box center [264, 129] width 529 height 258
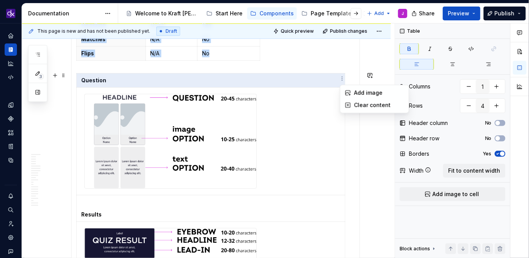
click at [305, 82] on html "KH DXP J Design system data Documentation Accessibility guide for tree Page tre…" at bounding box center [264, 129] width 529 height 258
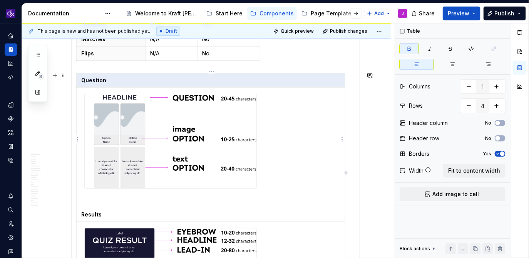
click at [345, 174] on icon "button" at bounding box center [346, 173] width 6 height 6
type input "2"
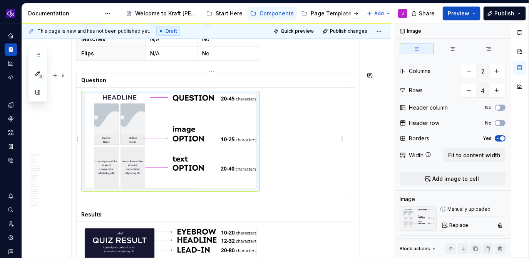
click at [129, 120] on img at bounding box center [171, 141] width 172 height 94
click at [350, 79] on td at bounding box center [352, 81] width 14 height 14
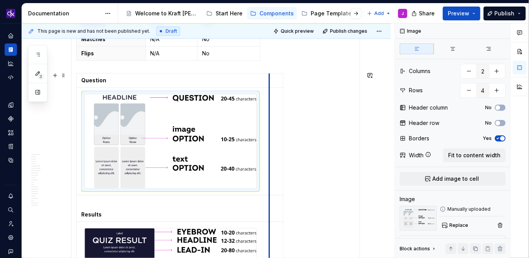
drag, startPoint x: 346, startPoint y: 79, endPoint x: 269, endPoint y: 82, distance: 77.4
click at [269, 82] on td at bounding box center [276, 81] width 14 height 14
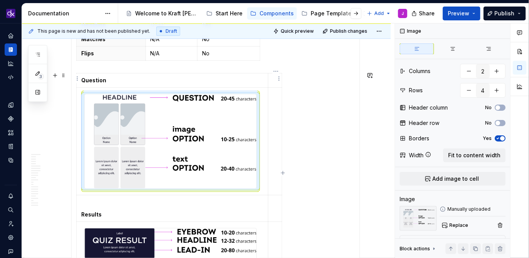
click at [274, 78] on p at bounding box center [275, 81] width 4 height 8
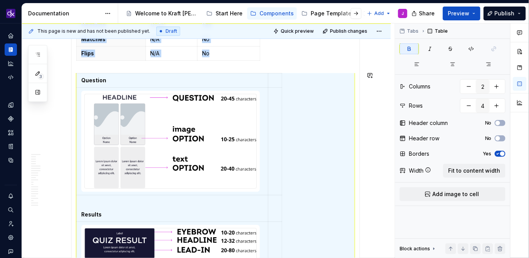
scroll to position [2857, 0]
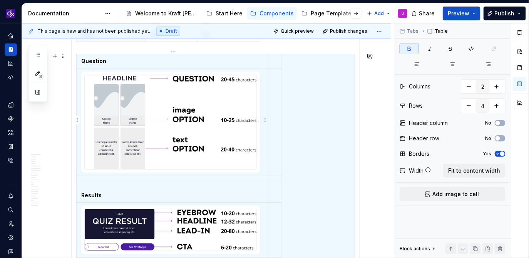
click at [222, 118] on img at bounding box center [171, 122] width 172 height 94
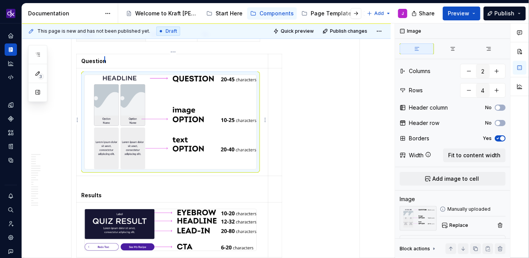
scroll to position [2849, 0]
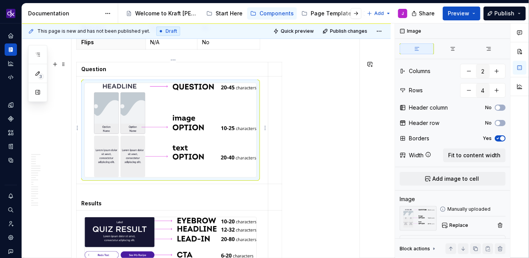
click at [177, 116] on img at bounding box center [171, 130] width 172 height 94
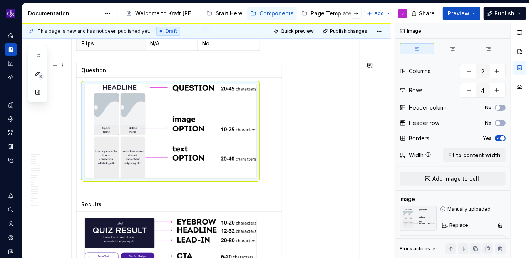
scroll to position [2823, 0]
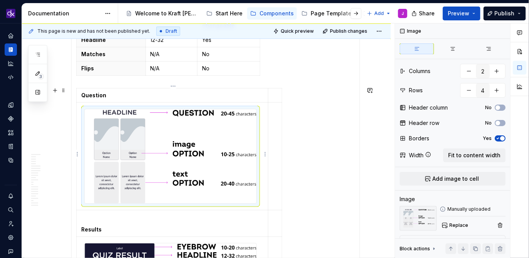
click at [159, 159] on img at bounding box center [171, 156] width 172 height 94
click at [272, 92] on td at bounding box center [275, 96] width 14 height 14
click at [274, 92] on p at bounding box center [275, 96] width 4 height 8
drag, startPoint x: 282, startPoint y: 96, endPoint x: 360, endPoint y: 103, distance: 78.1
click at [294, 97] on p at bounding box center [314, 96] width 82 height 8
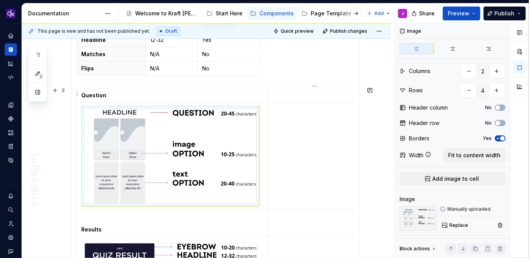
click at [295, 92] on p at bounding box center [314, 96] width 82 height 8
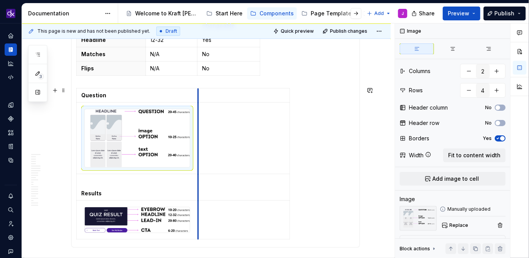
drag, startPoint x: 269, startPoint y: 92, endPoint x: 197, endPoint y: 92, distance: 72.0
click at [198, 92] on td at bounding box center [244, 96] width 92 height 14
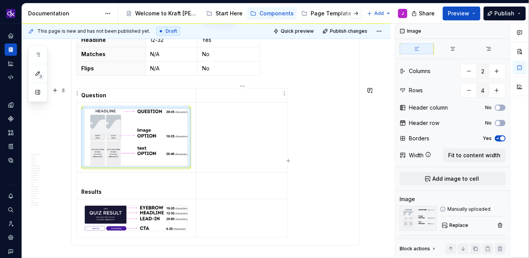
click at [212, 92] on p at bounding box center [242, 96] width 82 height 8
click at [211, 94] on p at bounding box center [242, 96] width 82 height 8
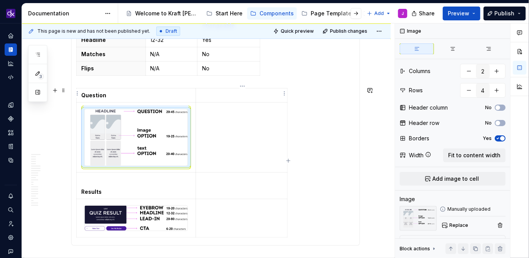
click at [212, 97] on td at bounding box center [242, 96] width 92 height 14
click at [284, 94] on html "KH DXP J Design system data Documentation Accessibility guide for tree Page tre…" at bounding box center [264, 129] width 529 height 258
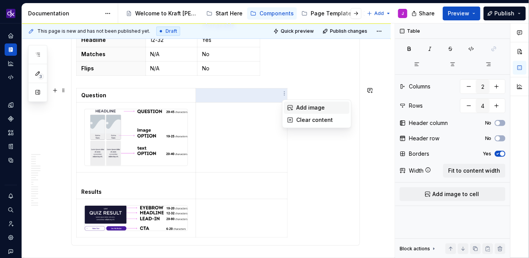
click at [304, 111] on div "Add image" at bounding box center [321, 108] width 50 height 8
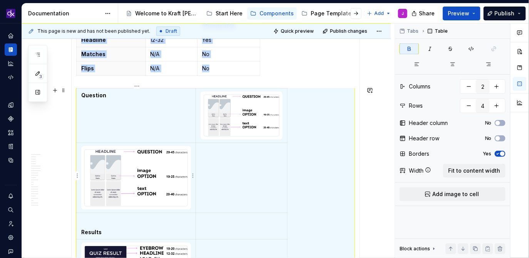
type textarea "*"
click at [187, 164] on img at bounding box center [136, 178] width 103 height 57
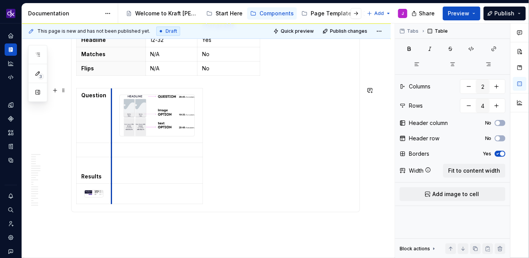
drag, startPoint x: 196, startPoint y: 102, endPoint x: 112, endPoint y: 100, distance: 84.7
click at [175, 179] on td at bounding box center [156, 170] width 91 height 27
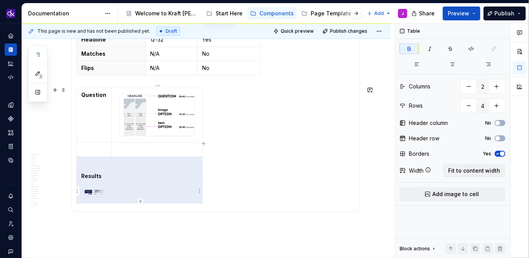
drag, startPoint x: 82, startPoint y: 170, endPoint x: 164, endPoint y: 189, distance: 83.8
click at [164, 189] on tbody "Question Results" at bounding box center [140, 146] width 126 height 116
click at [236, 185] on div "Question Results" at bounding box center [215, 147] width 279 height 119
click at [227, 191] on div "Question Results" at bounding box center [215, 147] width 279 height 119
click at [220, 200] on div "Question Results" at bounding box center [215, 147] width 279 height 119
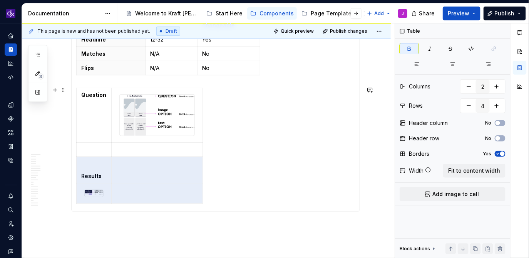
click at [237, 191] on div "Question Results" at bounding box center [215, 147] width 279 height 119
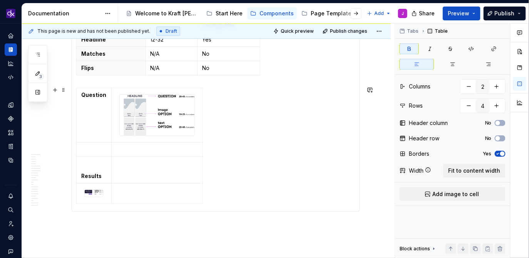
click at [235, 187] on div "Question Results" at bounding box center [215, 147] width 279 height 119
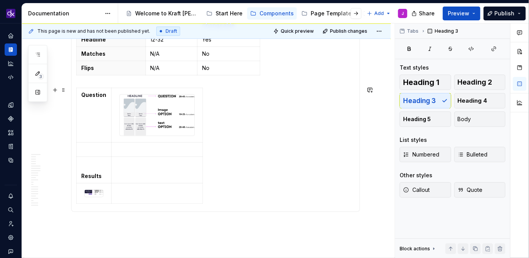
click at [79, 146] on html "KH DXP J Design system data Documentation Accessibility guide for tree Page tre…" at bounding box center [264, 129] width 529 height 258
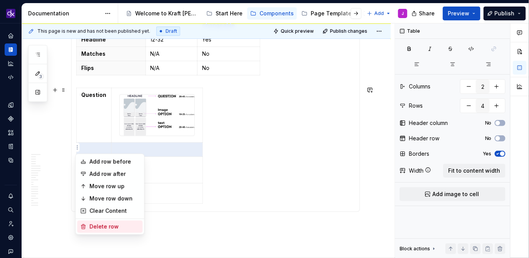
click at [104, 225] on div "Delete row" at bounding box center [114, 227] width 50 height 8
type input "3"
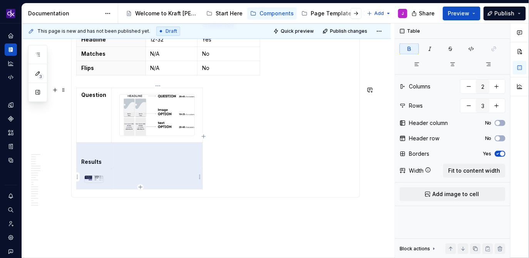
drag, startPoint x: 82, startPoint y: 158, endPoint x: 171, endPoint y: 185, distance: 92.9
click at [171, 185] on tbody "Question Results" at bounding box center [140, 139] width 126 height 102
click at [225, 170] on div "Question Results" at bounding box center [215, 140] width 279 height 105
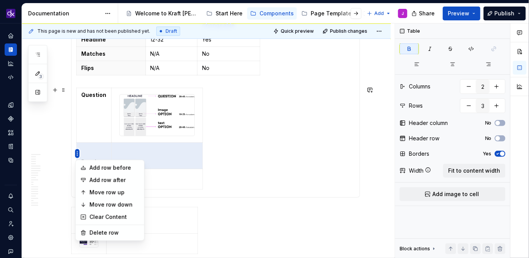
click at [77, 153] on html "KH DXP J Design system data Documentation Accessibility guide for tree Page tre…" at bounding box center [264, 129] width 529 height 258
click at [108, 234] on div "Delete row" at bounding box center [114, 233] width 50 height 8
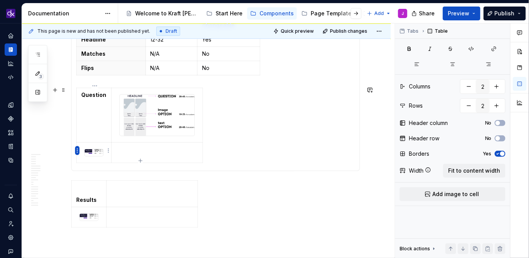
click at [76, 151] on html "KH DXP J Design system data Documentation Accessibility guide for tree Page tre…" at bounding box center [264, 129] width 529 height 258
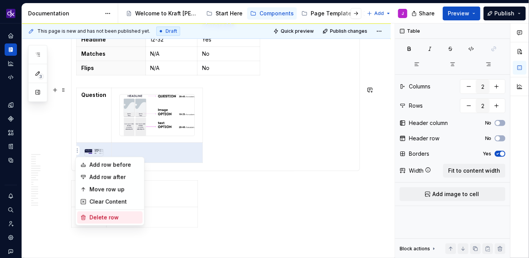
click at [109, 221] on div "Delete row" at bounding box center [114, 218] width 50 height 8
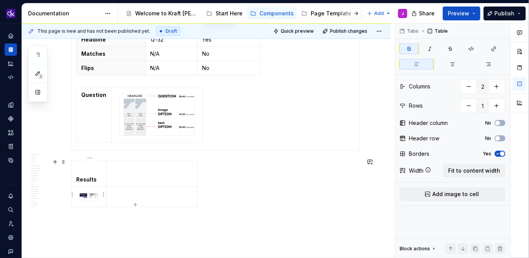
type input "2"
click at [150, 181] on td at bounding box center [151, 174] width 91 height 27
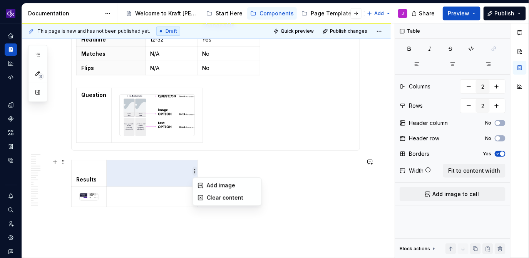
click at [196, 173] on html "KH DXP J Design system data Documentation Accessibility guide for tree Page tre…" at bounding box center [264, 129] width 529 height 258
click at [211, 187] on div "Add image" at bounding box center [232, 186] width 50 height 8
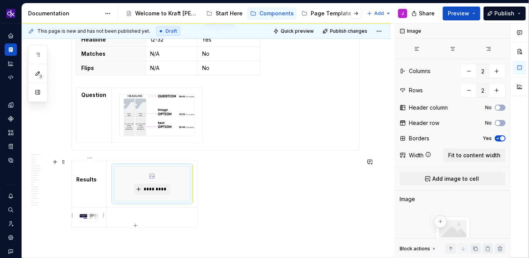
click at [94, 214] on img at bounding box center [89, 216] width 18 height 5
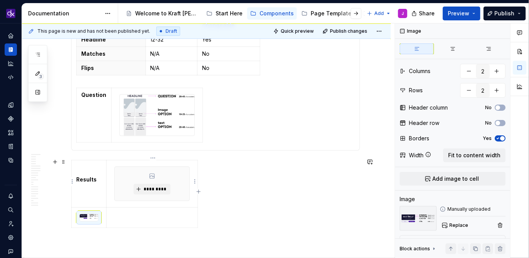
click at [114, 186] on div "*********" at bounding box center [151, 184] width 75 height 35
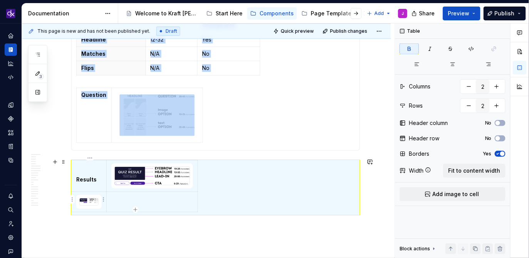
type textarea "*"
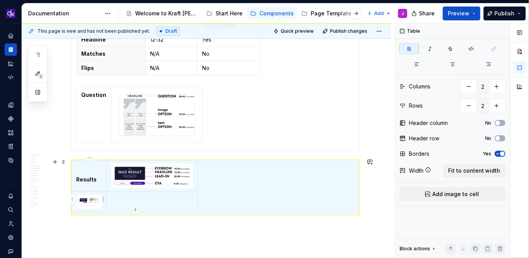
click at [95, 203] on div at bounding box center [88, 202] width 19 height 8
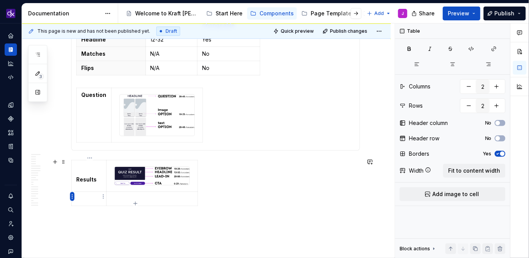
click at [71, 197] on html "KH DXP J Design system data Documentation Accessibility guide for tree Page tre…" at bounding box center [264, 129] width 529 height 258
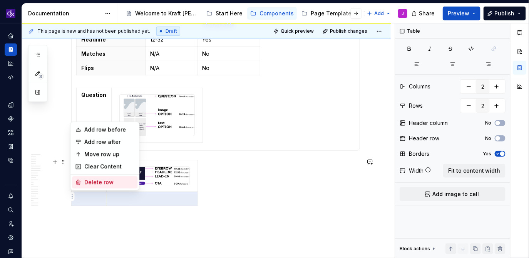
click at [91, 186] on div "Delete row" at bounding box center [109, 183] width 50 height 8
type input "1"
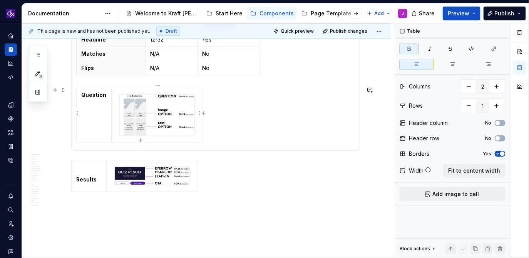
click at [195, 125] on div at bounding box center [156, 115] width 75 height 42
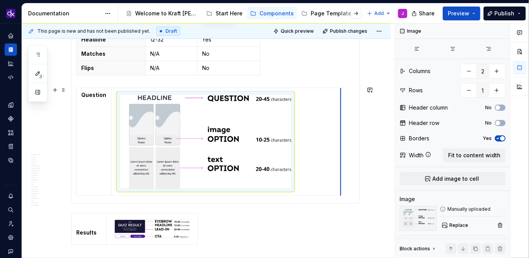
drag, startPoint x: 203, startPoint y: 125, endPoint x: 341, endPoint y: 141, distance: 139.1
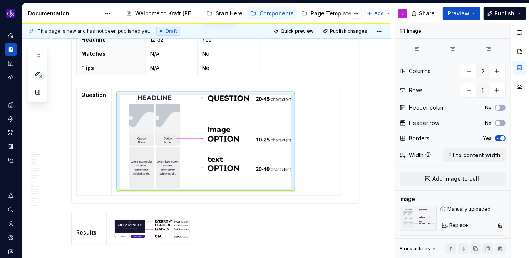
scroll to position [2861, 0]
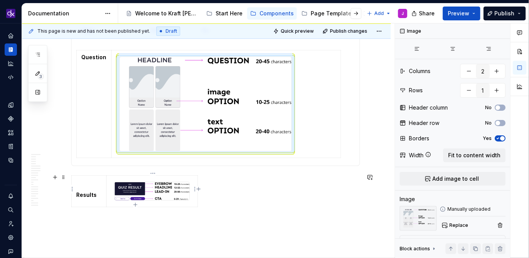
click at [140, 187] on img at bounding box center [152, 191] width 75 height 18
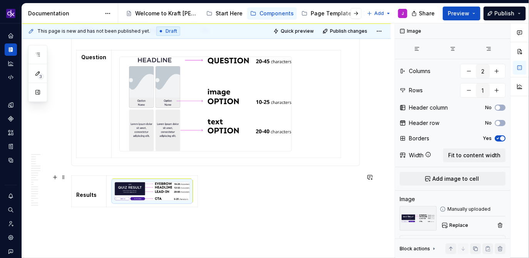
click at [199, 197] on div "Results" at bounding box center [215, 193] width 289 height 35
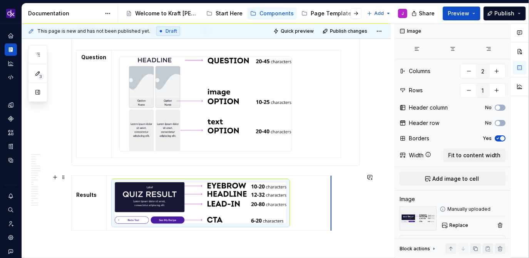
drag, startPoint x: 198, startPoint y: 198, endPoint x: 332, endPoint y: 204, distance: 133.7
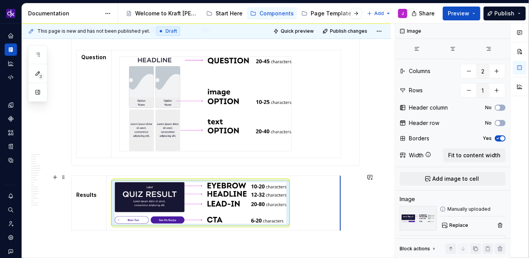
drag, startPoint x: 332, startPoint y: 204, endPoint x: 341, endPoint y: 204, distance: 9.2
type textarea "*"
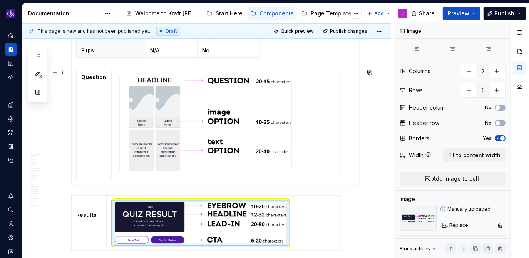
scroll to position [2837, 0]
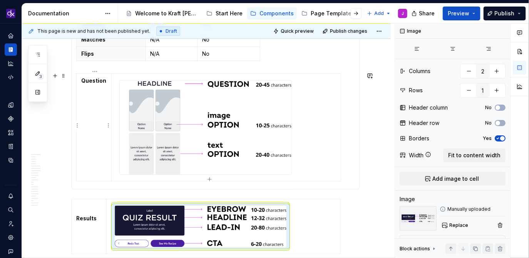
click at [102, 80] on strong "Question" at bounding box center [93, 80] width 25 height 7
click at [93, 77] on strong "Question" at bounding box center [93, 80] width 25 height 7
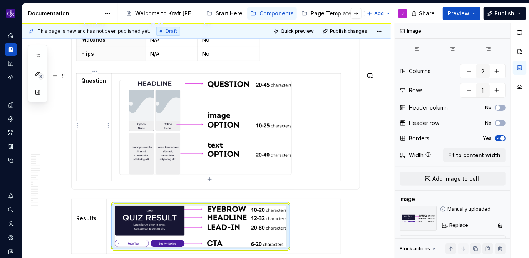
click at [93, 77] on strong "Question" at bounding box center [93, 80] width 25 height 7
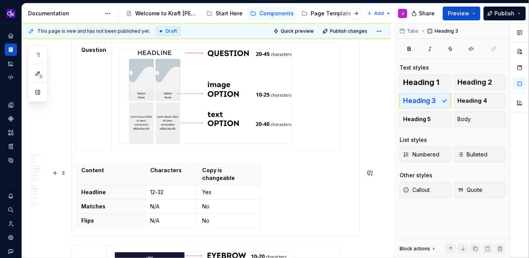
scroll to position [2779, 0]
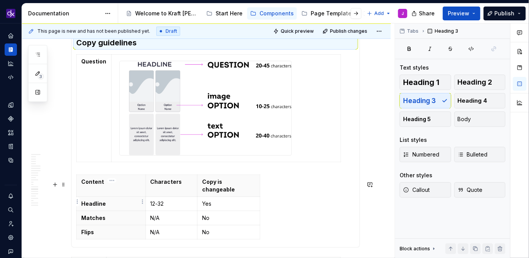
click at [99, 211] on th "Matches" at bounding box center [111, 218] width 69 height 14
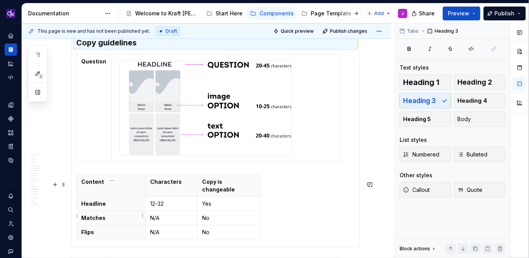
click at [95, 217] on p "Matches" at bounding box center [111, 218] width 60 height 8
click at [112, 218] on p "Matches" at bounding box center [111, 218] width 60 height 8
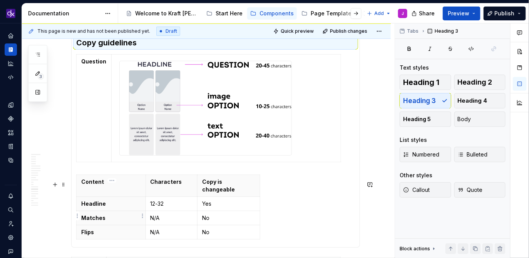
click at [101, 217] on p "Matches" at bounding box center [111, 218] width 60 height 8
click at [333, 201] on div "Content Characters Copy is changeable Headline 12-32 Yes Matches N/A No Flips N…" at bounding box center [215, 209] width 279 height 68
click at [107, 219] on p "Matches" at bounding box center [111, 218] width 60 height 8
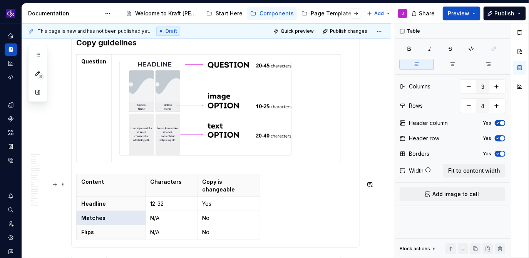
drag, startPoint x: 107, startPoint y: 219, endPoint x: 75, endPoint y: 217, distance: 32.4
click at [92, 217] on p "Matches" at bounding box center [111, 218] width 60 height 8
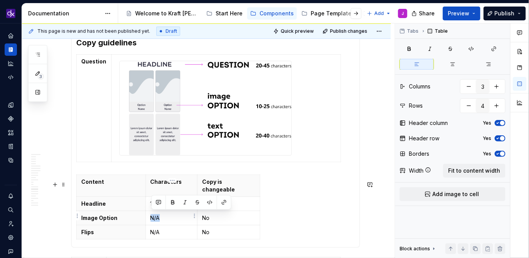
drag, startPoint x: 162, startPoint y: 217, endPoint x: 152, endPoint y: 216, distance: 10.0
click at [152, 216] on p "N/A" at bounding box center [172, 218] width 42 height 8
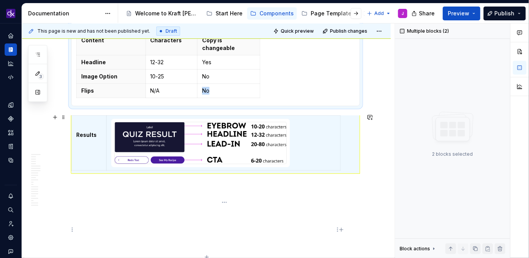
drag, startPoint x: 163, startPoint y: 230, endPoint x: 153, endPoint y: 230, distance: 10.0
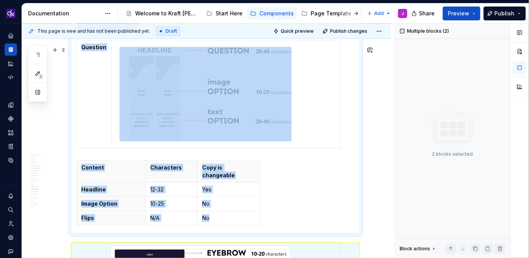
scroll to position [2791, 0]
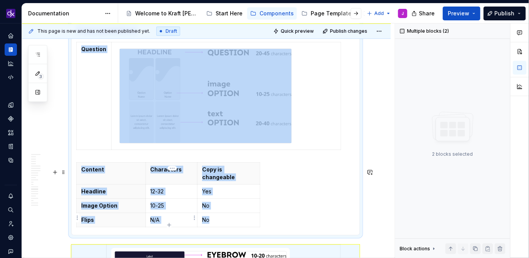
click at [163, 219] on p "N/A" at bounding box center [172, 220] width 42 height 8
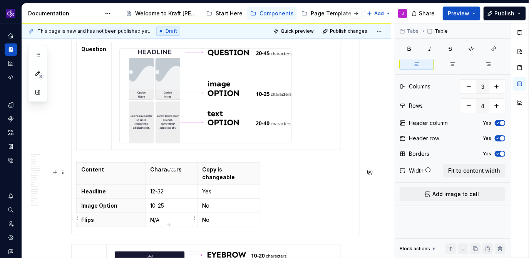
click at [163, 219] on p "N/A" at bounding box center [172, 220] width 42 height 8
click at [161, 219] on p "N/A" at bounding box center [172, 220] width 42 height 8
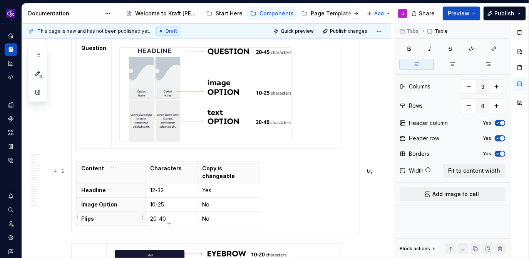
click at [91, 217] on p "Flips" at bounding box center [111, 219] width 60 height 8
click at [98, 217] on p "Flips" at bounding box center [111, 219] width 60 height 8
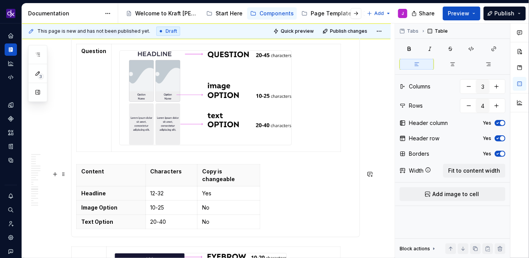
scroll to position [2788, 0]
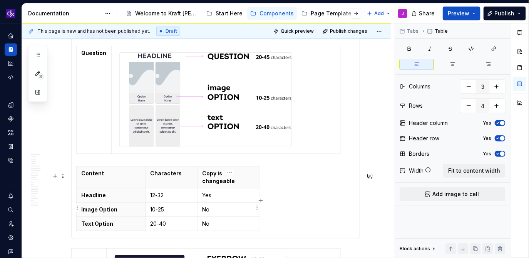
click at [215, 211] on p "No" at bounding box center [228, 210] width 53 height 8
click at [217, 228] on td "No" at bounding box center [228, 224] width 63 height 14
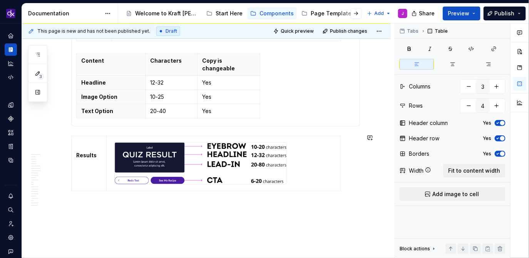
scroll to position [2904, 0]
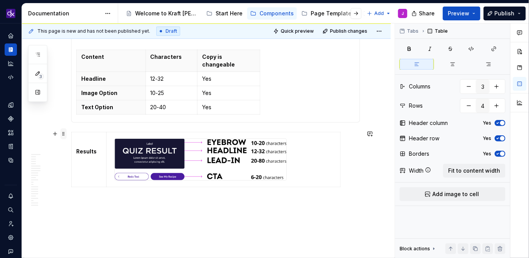
type input "2"
type input "1"
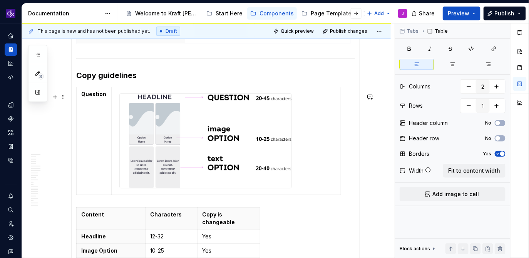
scroll to position [2746, 0]
click at [95, 97] on strong "Question" at bounding box center [93, 94] width 25 height 7
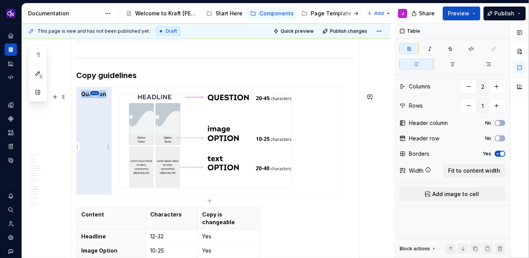
click at [93, 93] on html "KH DXP J Design system data Documentation Accessibility guide for tree Page tre…" at bounding box center [264, 129] width 529 height 258
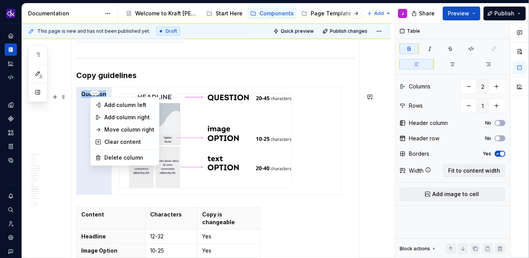
click at [79, 127] on html "KH DXP J Design system data Documentation Accessibility guide for tree Page tre…" at bounding box center [264, 129] width 529 height 258
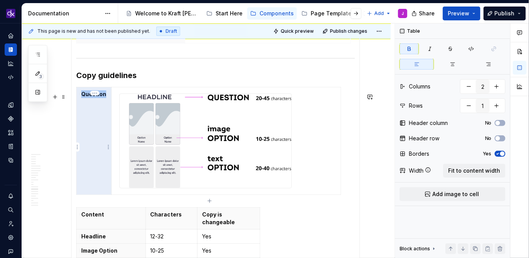
click at [93, 97] on strong "Question" at bounding box center [93, 94] width 25 height 7
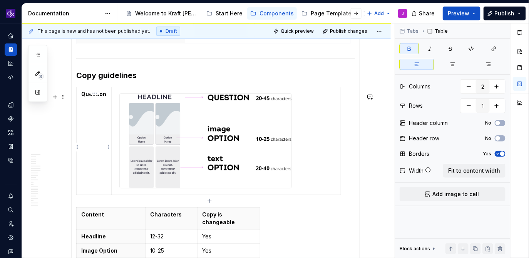
click at [93, 97] on strong "Question" at bounding box center [93, 94] width 25 height 7
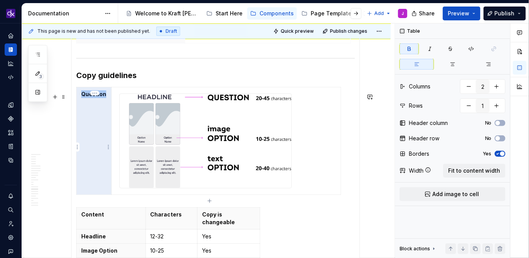
click at [93, 97] on strong "Question" at bounding box center [93, 94] width 25 height 7
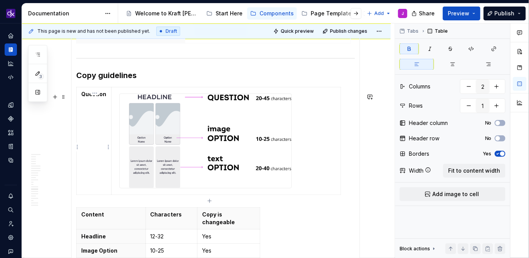
click at [93, 97] on strong "Question" at bounding box center [93, 94] width 25 height 7
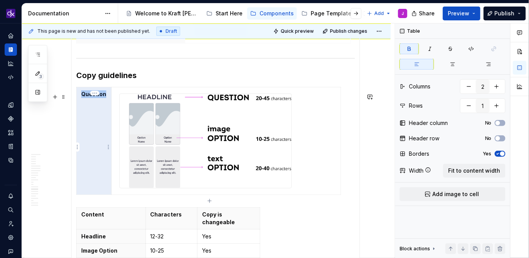
click at [93, 97] on strong "Question" at bounding box center [93, 94] width 25 height 7
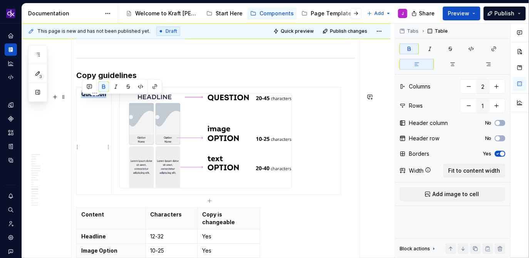
click at [93, 97] on strong "Question" at bounding box center [93, 94] width 25 height 7
click at [93, 149] on td "Question" at bounding box center [94, 141] width 35 height 108
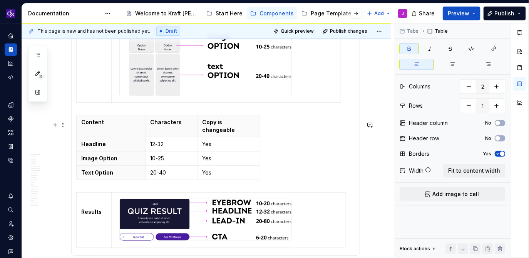
scroll to position [2840, 0]
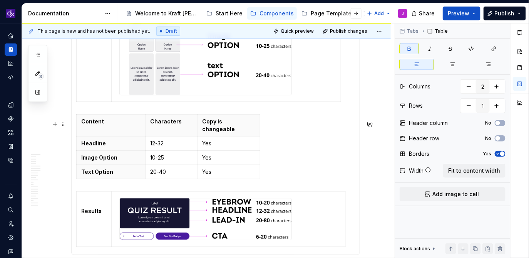
click at [106, 105] on div "Question" at bounding box center [215, 49] width 279 height 111
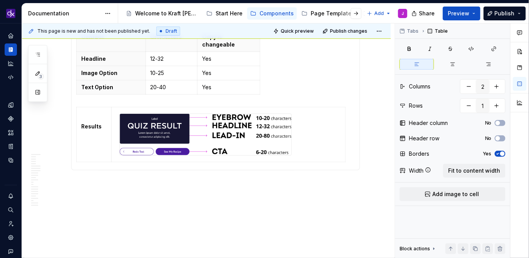
scroll to position [2926, 0]
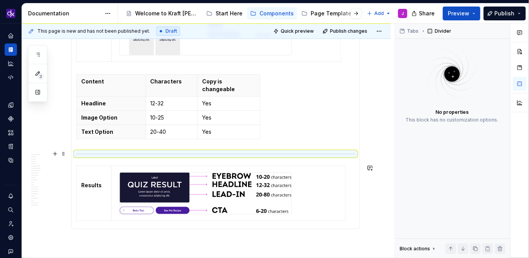
scroll to position [2868, 0]
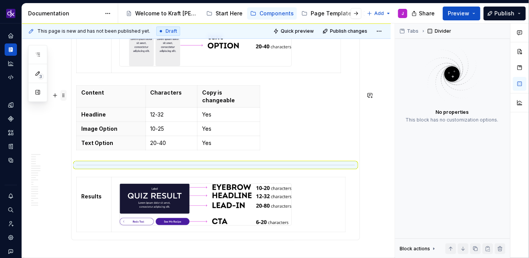
click at [66, 94] on span at bounding box center [63, 95] width 6 height 11
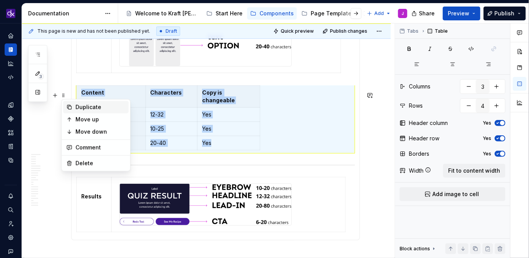
click at [78, 104] on div "Duplicate" at bounding box center [100, 108] width 50 height 8
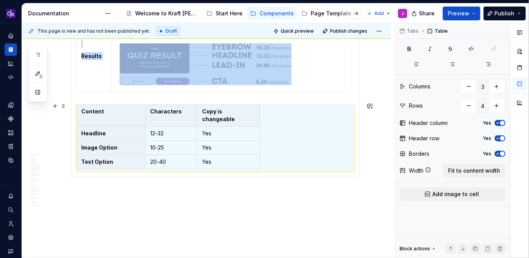
scroll to position [2964, 0]
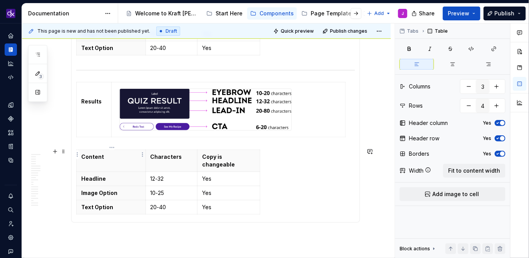
click at [100, 159] on th "Content" at bounding box center [111, 161] width 69 height 22
click at [110, 175] on p "Headline" at bounding box center [111, 179] width 60 height 8
drag, startPoint x: 120, startPoint y: 170, endPoint x: 83, endPoint y: 168, distance: 37.0
click at [83, 175] on p "Headline" at bounding box center [111, 179] width 60 height 8
click at [101, 175] on p "Headline" at bounding box center [111, 179] width 60 height 8
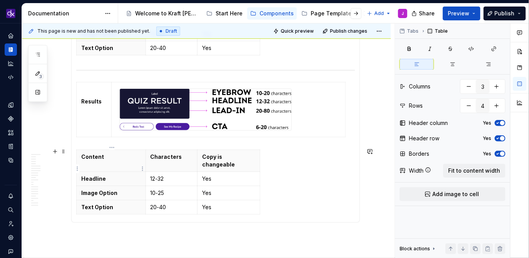
click at [110, 175] on p "Headline" at bounding box center [111, 179] width 60 height 8
click at [92, 175] on p "Headline" at bounding box center [111, 179] width 60 height 8
drag, startPoint x: 169, startPoint y: 169, endPoint x: 152, endPoint y: 169, distance: 17.7
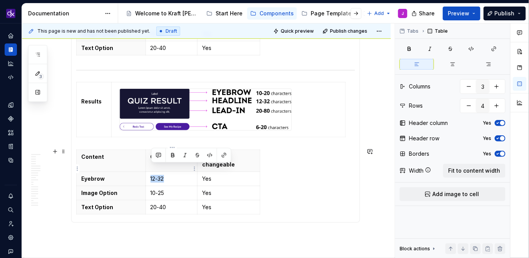
click at [152, 175] on p "12-32" at bounding box center [172, 179] width 42 height 8
click at [106, 189] on p "Image Option" at bounding box center [111, 193] width 60 height 8
click at [165, 189] on p "10-25" at bounding box center [172, 193] width 42 height 8
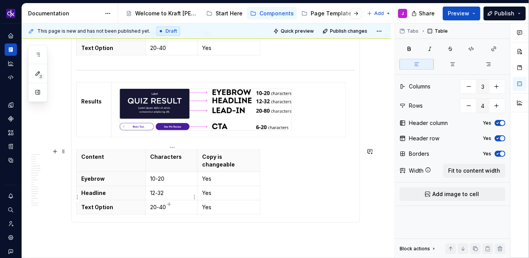
click at [171, 204] on p "20-40" at bounding box center [172, 208] width 42 height 8
click at [110, 204] on p "Text Option" at bounding box center [111, 208] width 60 height 8
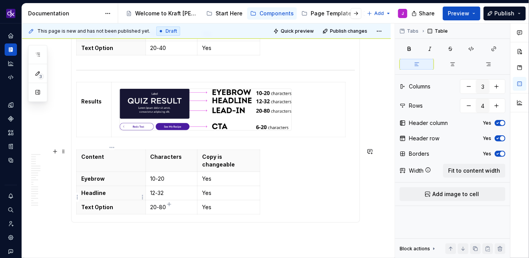
click at [102, 204] on p "Text Option" at bounding box center [111, 208] width 60 height 8
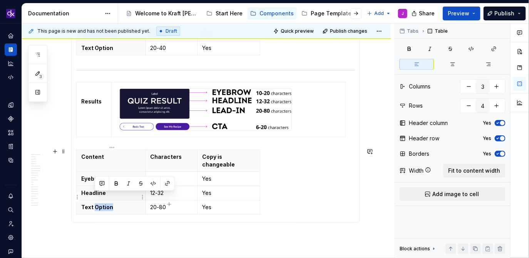
click at [102, 204] on p "Text Option" at bounding box center [111, 208] width 60 height 8
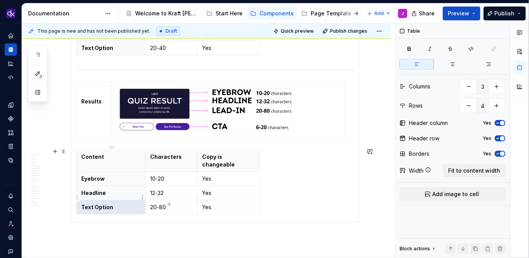
click at [102, 204] on p "Text Option" at bounding box center [111, 208] width 60 height 8
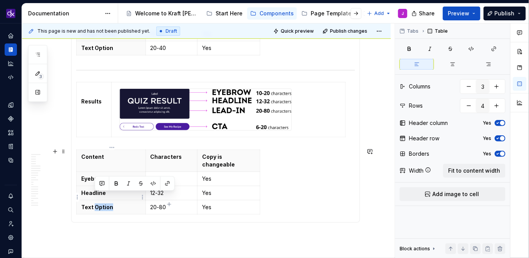
click at [117, 204] on p "Text Option" at bounding box center [111, 208] width 60 height 8
click at [169, 206] on icon "button" at bounding box center [168, 204] width 3 height 3
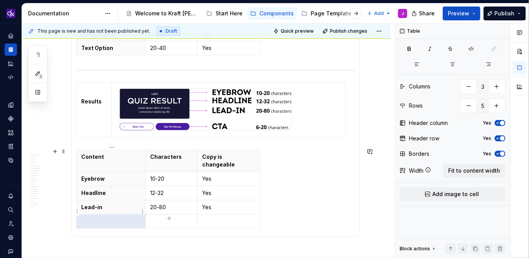
click at [106, 217] on th at bounding box center [111, 222] width 69 height 14
click at [114, 218] on p at bounding box center [111, 222] width 60 height 8
click at [166, 218] on p at bounding box center [172, 222] width 42 height 8
click at [122, 218] on p "CTA" at bounding box center [111, 222] width 60 height 8
click at [168, 218] on p at bounding box center [172, 222] width 42 height 8
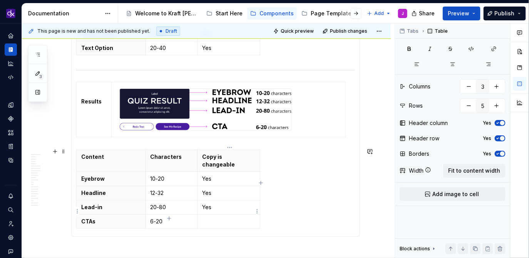
click at [207, 218] on p at bounding box center [228, 222] width 53 height 8
click at [81, 215] on th "CTAs" at bounding box center [111, 222] width 69 height 14
drag, startPoint x: 170, startPoint y: 209, endPoint x: 149, endPoint y: 210, distance: 21.2
click at [149, 215] on td "6-20" at bounding box center [172, 222] width 52 height 14
click at [226, 218] on p "Yes" at bounding box center [228, 222] width 53 height 8
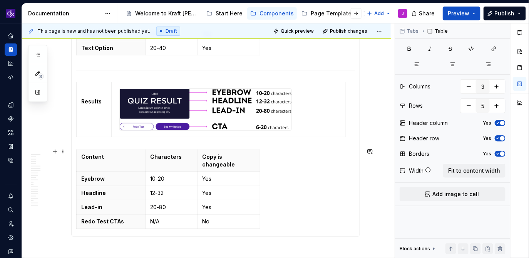
click at [168, 219] on div "Content Characters Copy is changeable Eyebrow 10-20 Yes Headline 12-32 Yes Lead…" at bounding box center [215, 191] width 279 height 82
click at [169, 216] on icon "button" at bounding box center [169, 219] width 6 height 6
type input "6"
click at [105, 232] on p at bounding box center [111, 236] width 60 height 8
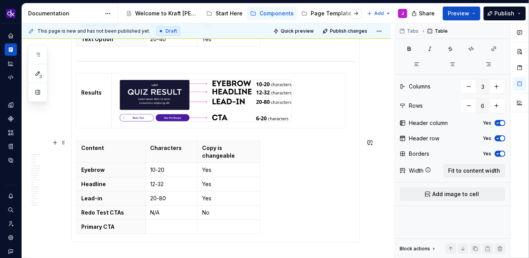
click at [162, 221] on td at bounding box center [172, 227] width 52 height 14
click at [215, 223] on p at bounding box center [228, 227] width 53 height 8
click at [301, 172] on div "Content Characters Copy is changeable Eyebrow 10-20 Yes Headline 12-32 Yes Lead…" at bounding box center [215, 189] width 279 height 97
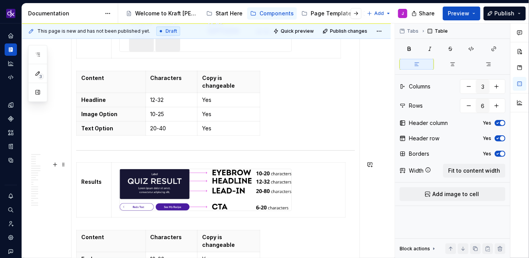
scroll to position [2872, 0]
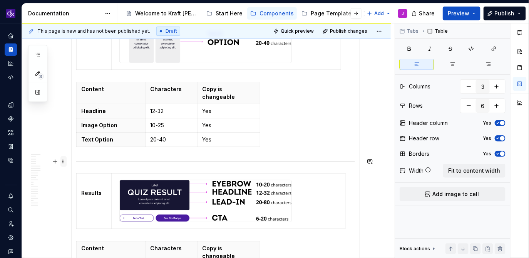
click at [65, 161] on span at bounding box center [63, 161] width 6 height 11
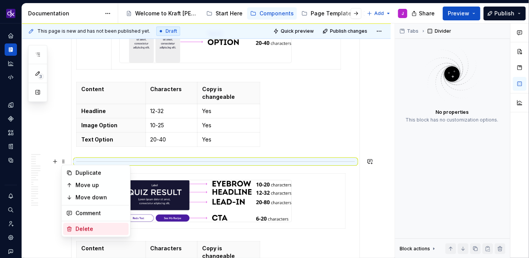
click at [94, 229] on div "Delete" at bounding box center [100, 230] width 50 height 8
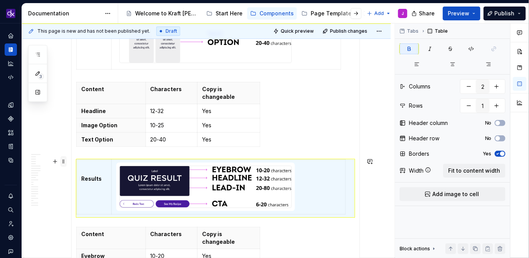
click at [64, 162] on span at bounding box center [63, 161] width 6 height 11
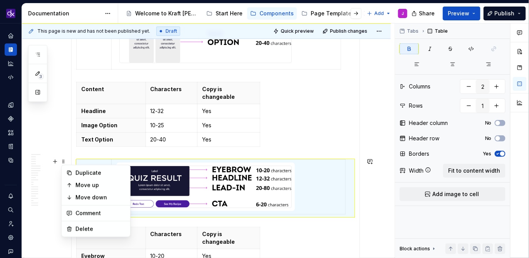
click at [323, 187] on td at bounding box center [228, 187] width 234 height 55
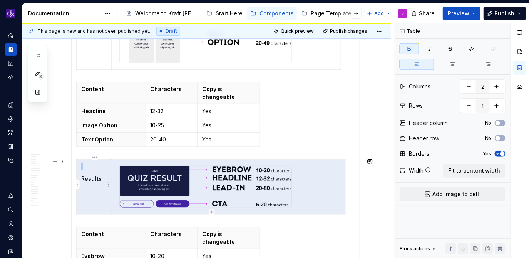
drag, startPoint x: 324, startPoint y: 204, endPoint x: 100, endPoint y: 172, distance: 225.4
click at [100, 172] on tr "Results" at bounding box center [211, 187] width 269 height 55
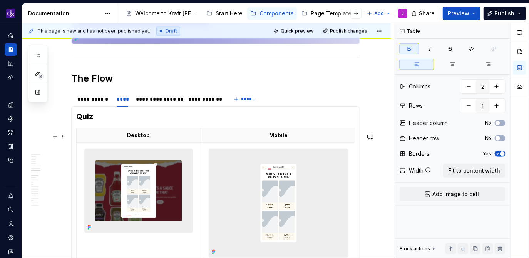
scroll to position [1398, 0]
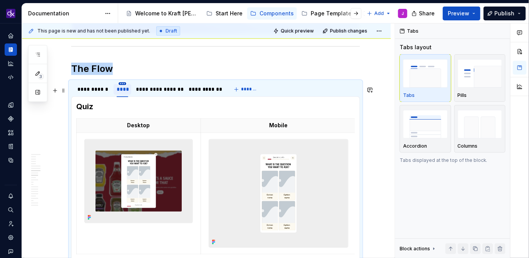
click at [122, 88] on html "KH DXP J Design system data Documentation Accessibility guide for tree Page tre…" at bounding box center [264, 129] width 529 height 258
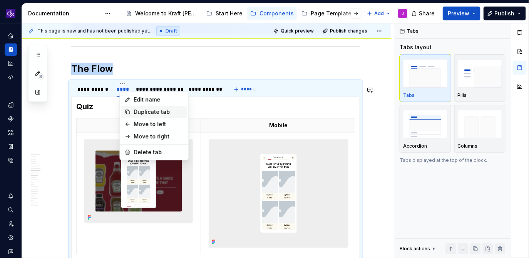
click at [146, 112] on div "Duplicate tab" at bounding box center [159, 112] width 50 height 8
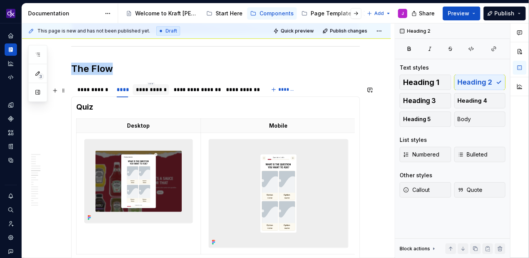
click at [159, 93] on div "**********" at bounding box center [151, 90] width 30 height 8
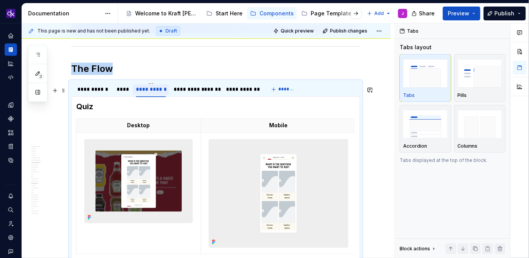
click at [156, 94] on div "**********" at bounding box center [151, 90] width 30 height 8
click at [148, 94] on div "**********" at bounding box center [151, 90] width 30 height 8
type input "**********"
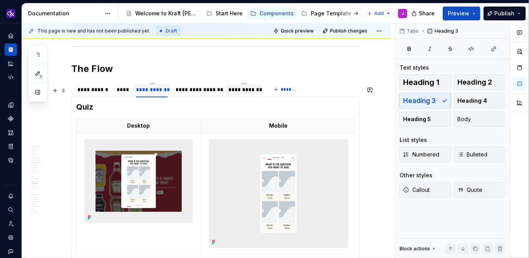
click at [232, 94] on div "**********" at bounding box center [244, 90] width 32 height 8
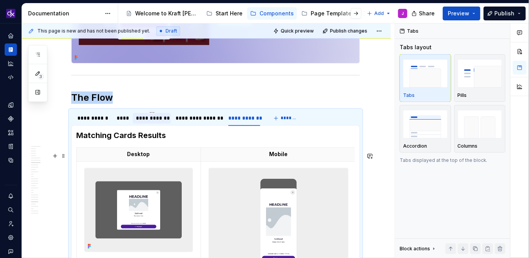
scroll to position [1388, 0]
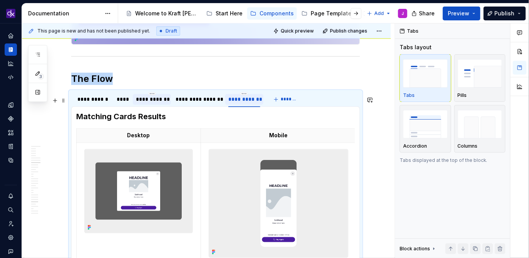
click at [245, 97] on div "**********" at bounding box center [244, 99] width 38 height 15
click at [245, 100] on html "KH DXP J Design system data Documentation Accessibility guide for tree Page tre…" at bounding box center [264, 129] width 529 height 258
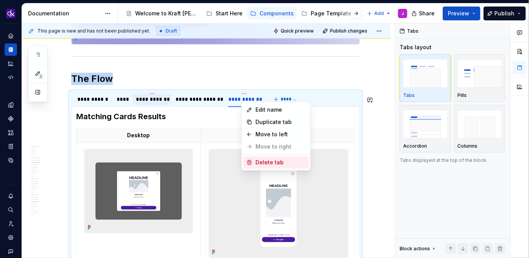
click at [258, 159] on div "Delete tab" at bounding box center [281, 163] width 50 height 8
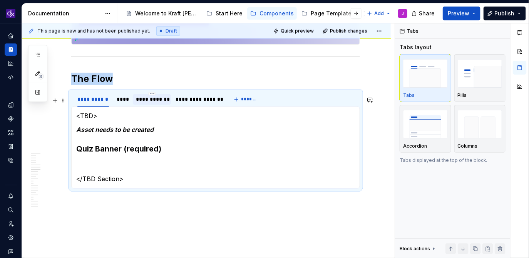
click at [156, 104] on div "**********" at bounding box center [152, 100] width 32 height 8
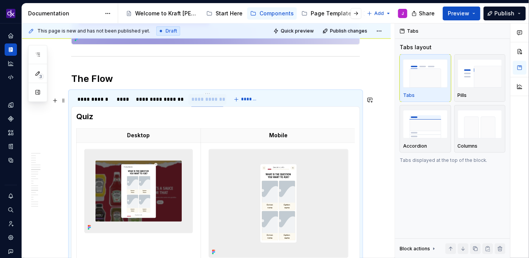
drag, startPoint x: 150, startPoint y: 105, endPoint x: 217, endPoint y: 106, distance: 67.4
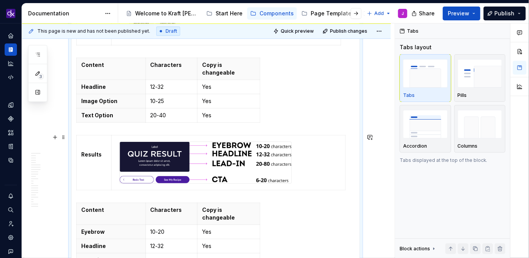
scroll to position [2912, 0]
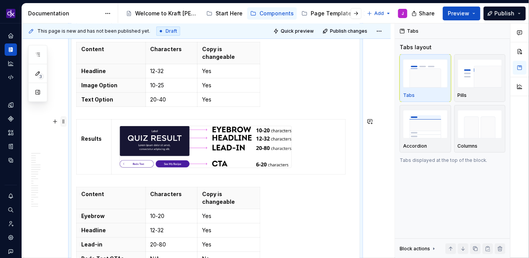
click at [65, 121] on span at bounding box center [63, 121] width 6 height 11
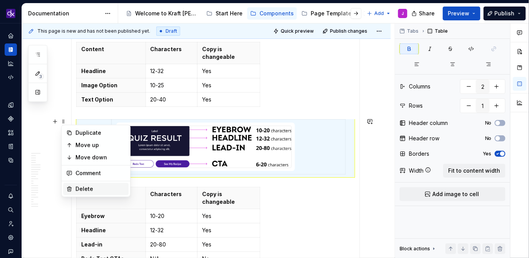
click at [79, 194] on div "Delete" at bounding box center [95, 189] width 65 height 12
type input "3"
type input "6"
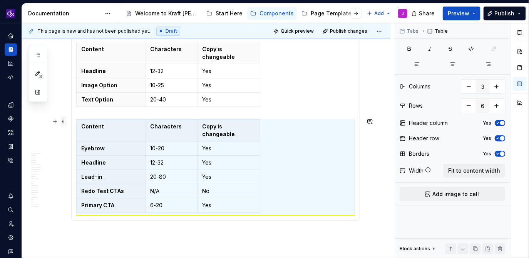
click at [63, 121] on span at bounding box center [63, 121] width 6 height 11
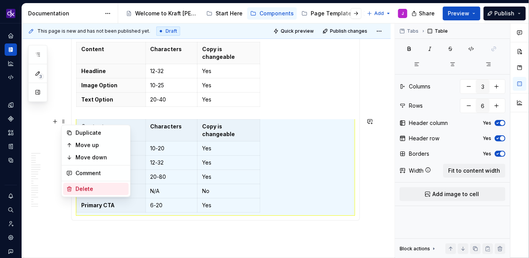
click at [85, 192] on div "Delete" at bounding box center [100, 190] width 50 height 8
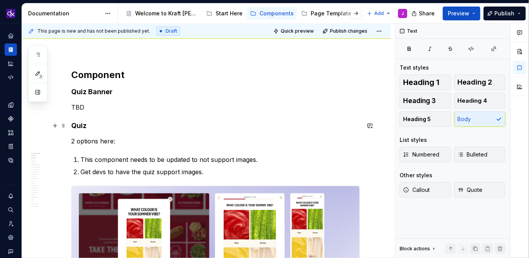
scroll to position [97, 0]
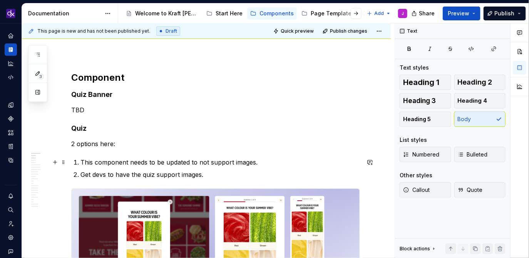
click at [182, 164] on p "This component needs to be updated to not support images." at bounding box center [219, 162] width 279 height 9
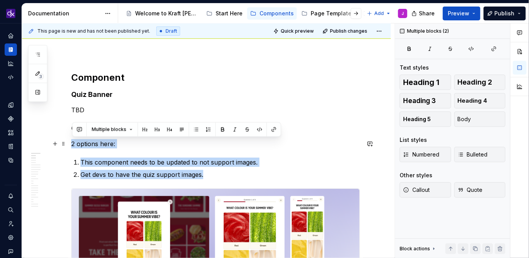
drag, startPoint x: 206, startPoint y: 176, endPoint x: 70, endPoint y: 143, distance: 139.5
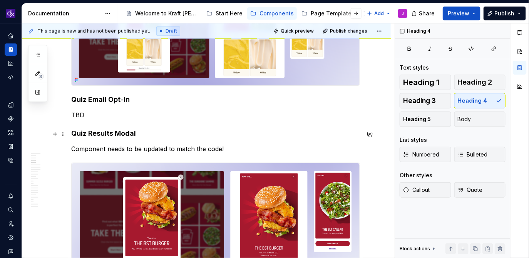
scroll to position [264, 0]
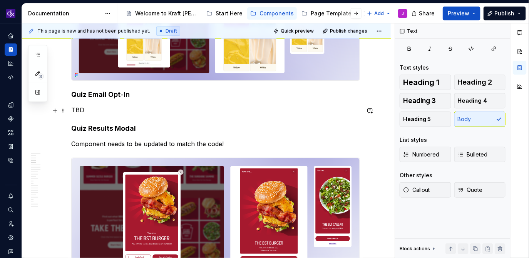
click at [111, 110] on p "TBD" at bounding box center [215, 109] width 289 height 9
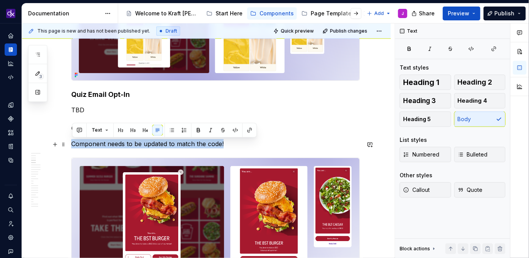
drag, startPoint x: 248, startPoint y: 140, endPoint x: 73, endPoint y: 140, distance: 175.5
click at [73, 140] on p "Component needs to be updated to match the code!" at bounding box center [215, 143] width 289 height 9
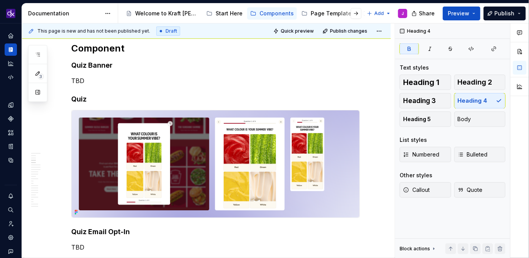
scroll to position [71, 0]
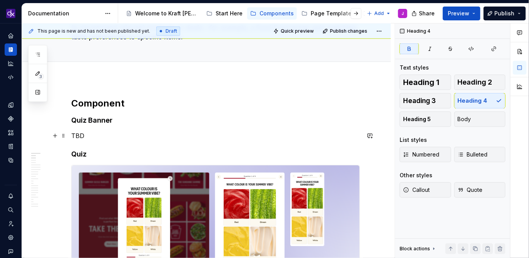
click at [117, 134] on p "TBD" at bounding box center [215, 135] width 289 height 9
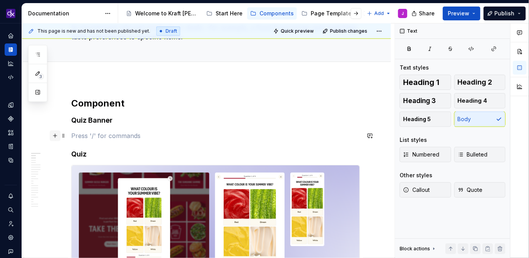
click at [57, 137] on button "button" at bounding box center [55, 135] width 11 height 11
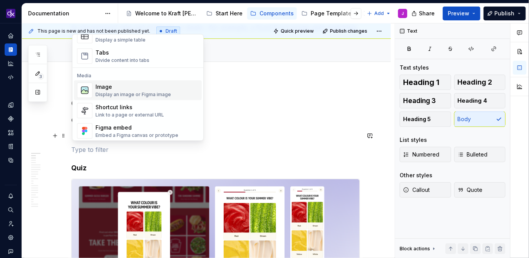
scroll to position [294, 0]
click at [122, 90] on div "Display an image or Figma image" at bounding box center [132, 93] width 75 height 6
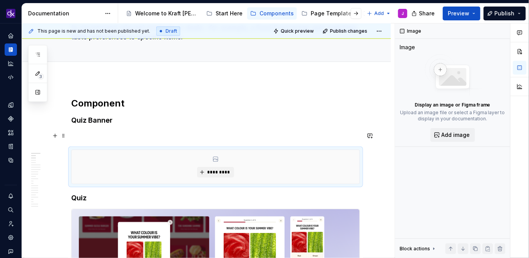
click at [140, 132] on p at bounding box center [215, 135] width 289 height 9
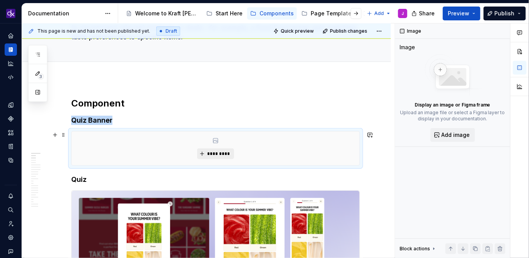
click at [209, 152] on span "*********" at bounding box center [218, 154] width 23 height 6
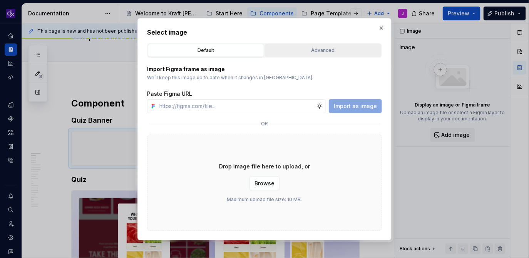
click at [334, 48] on div "Advanced" at bounding box center [323, 51] width 111 height 8
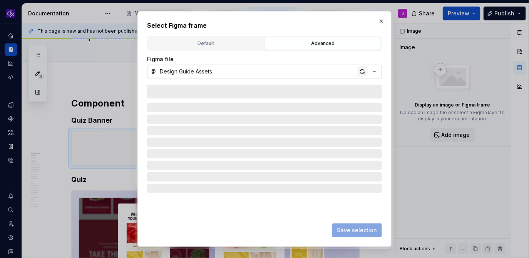
click at [363, 71] on div "button" at bounding box center [362, 71] width 11 height 11
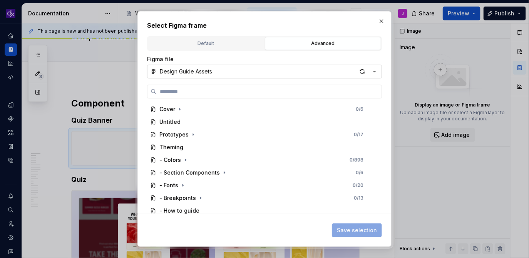
type textarea "*"
paste input "**********"
type input "**********"
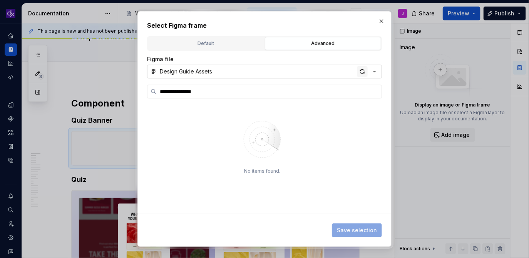
click at [361, 72] on div "button" at bounding box center [362, 71] width 11 height 11
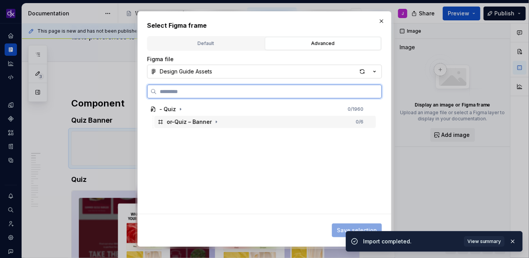
click at [202, 123] on div "or-Quiz – Banner" at bounding box center [189, 122] width 45 height 8
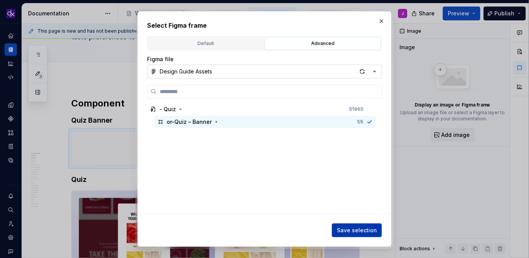
click at [346, 226] on button "Save selection" at bounding box center [357, 231] width 50 height 14
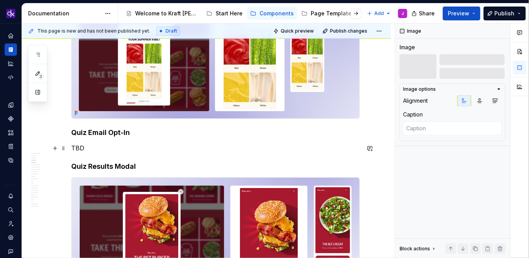
scroll to position [244, 0]
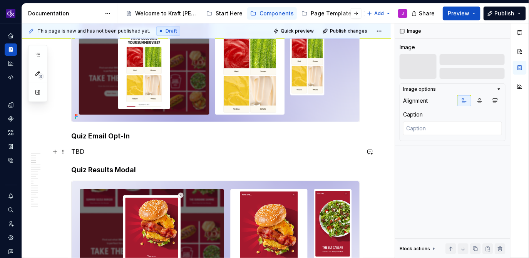
click at [125, 150] on p "TBD" at bounding box center [215, 151] width 289 height 9
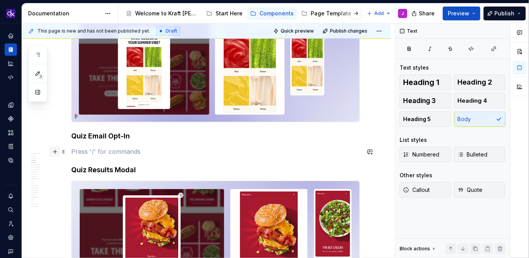
click at [55, 153] on button "button" at bounding box center [55, 152] width 11 height 11
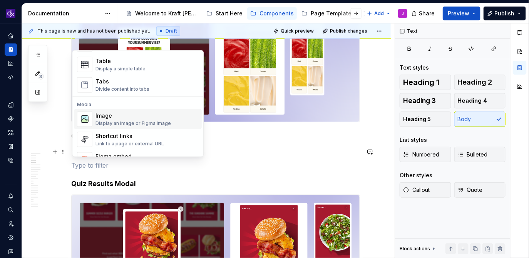
scroll to position [283, 0]
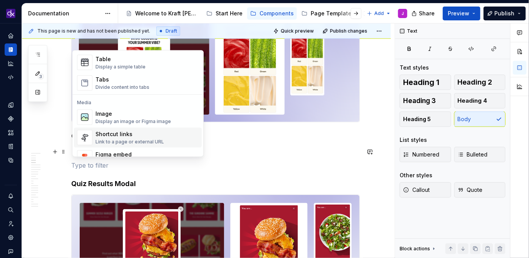
click at [124, 121] on div "Display an image or Figma image" at bounding box center [132, 121] width 75 height 6
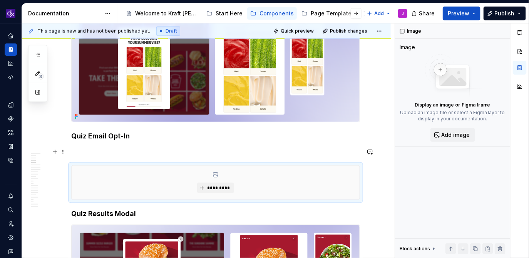
click at [139, 151] on p at bounding box center [215, 151] width 289 height 9
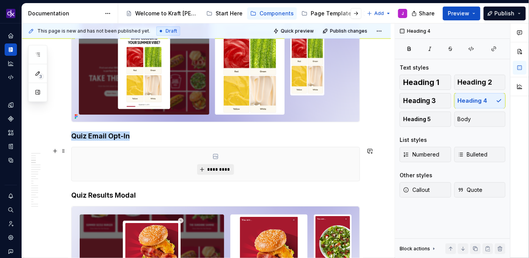
click at [211, 172] on span "*********" at bounding box center [218, 170] width 23 height 6
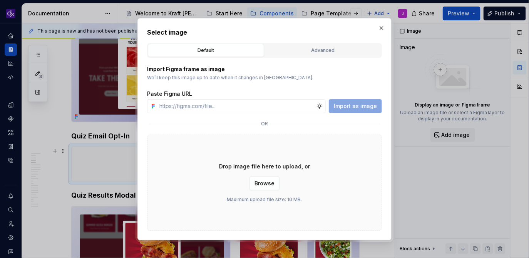
type textarea "*"
click at [303, 55] on button "Advanced" at bounding box center [323, 50] width 116 height 13
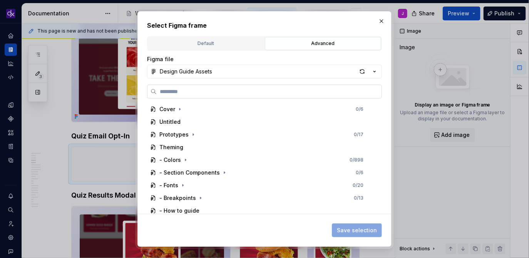
click at [248, 85] on label at bounding box center [264, 92] width 235 height 14
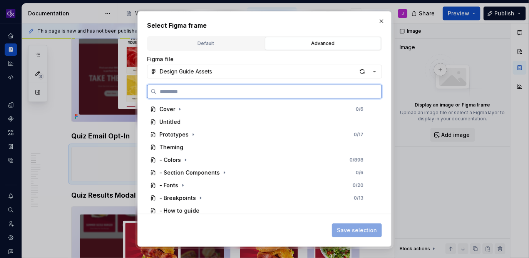
click at [248, 88] on input "search" at bounding box center [269, 92] width 225 height 8
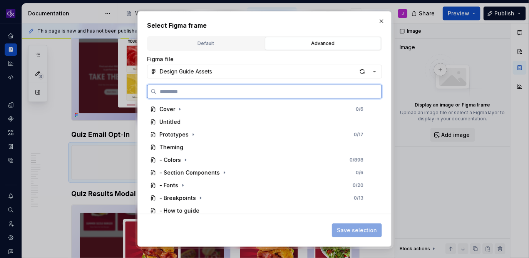
paste input "**********"
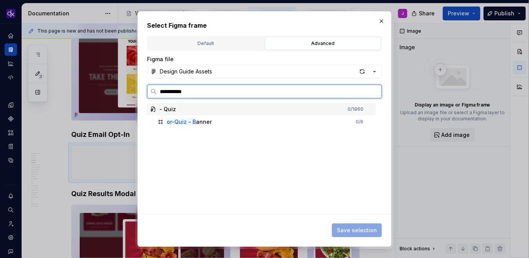
type input "*********"
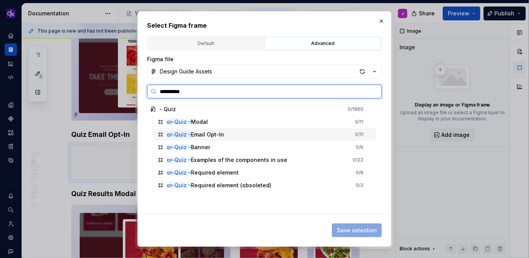
click at [231, 137] on div "or-Quiz – Email Opt-In 0 / 11" at bounding box center [264, 135] width 221 height 12
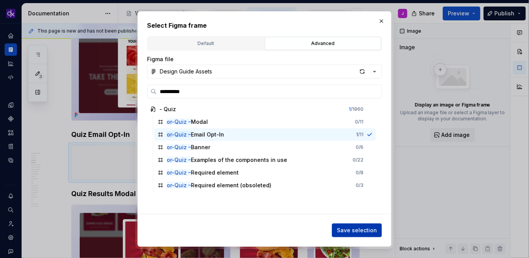
click at [348, 227] on span "Save selection" at bounding box center [357, 231] width 40 height 8
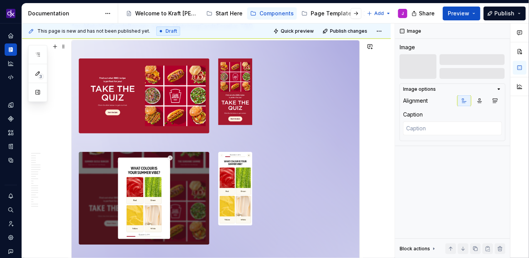
scroll to position [1003, 0]
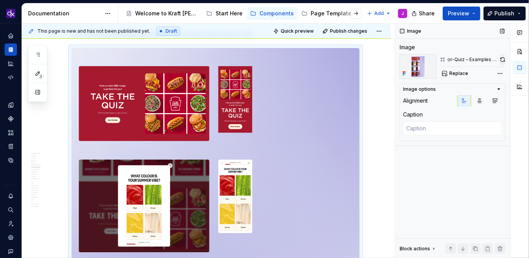
click at [503, 61] on button "button" at bounding box center [503, 59] width 6 height 11
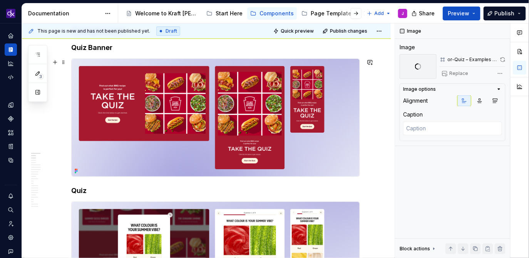
scroll to position [0, 0]
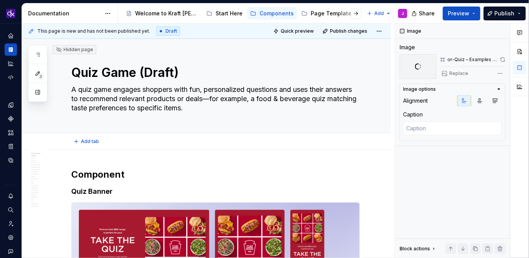
click at [232, 148] on div "Add tab" at bounding box center [206, 141] width 369 height 17
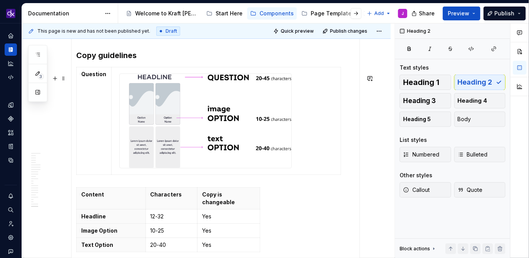
scroll to position [2907, 0]
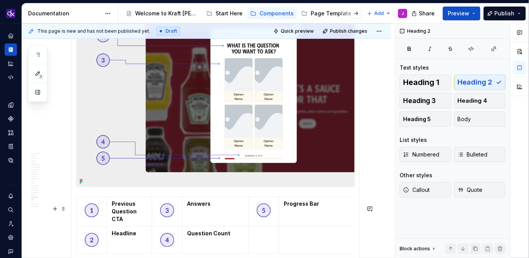
type textarea "*"
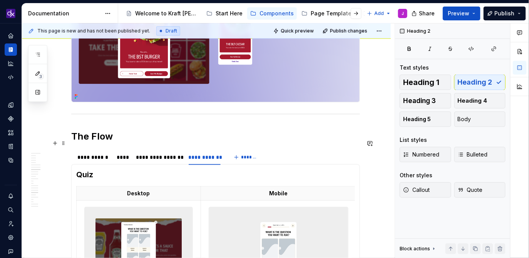
scroll to position [1454, 0]
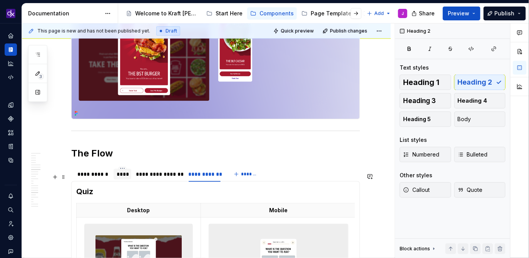
click at [127, 178] on div "****" at bounding box center [123, 175] width 12 height 8
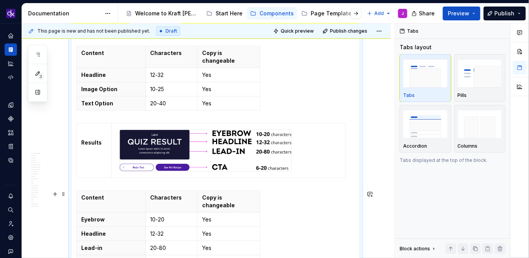
scroll to position [3035, 0]
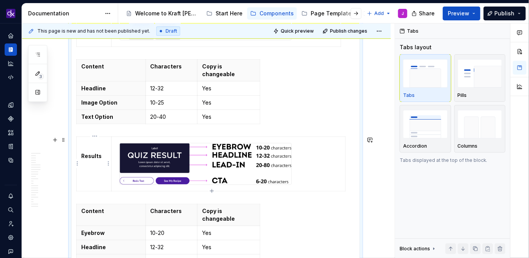
click at [89, 159] on strong "Results" at bounding box center [91, 156] width 20 height 7
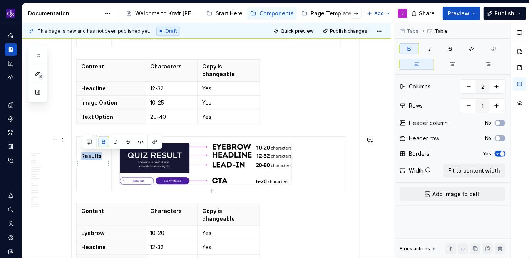
click at [89, 159] on strong "Results" at bounding box center [91, 156] width 20 height 7
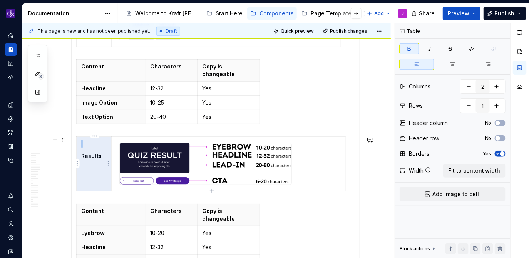
click at [84, 146] on p at bounding box center [93, 144] width 25 height 8
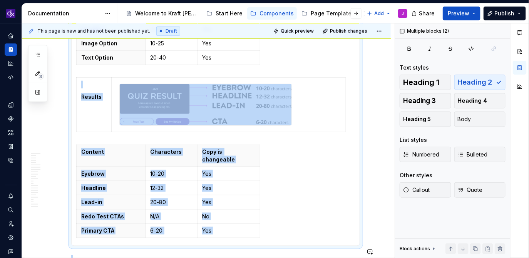
scroll to position [3179, 0]
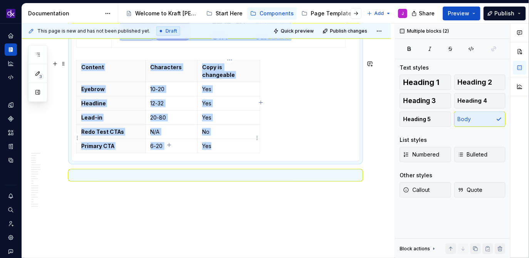
drag, startPoint x: 81, startPoint y: 143, endPoint x: 253, endPoint y: 135, distance: 171.5
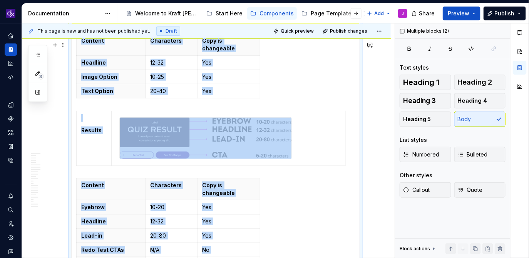
scroll to position [3054, 0]
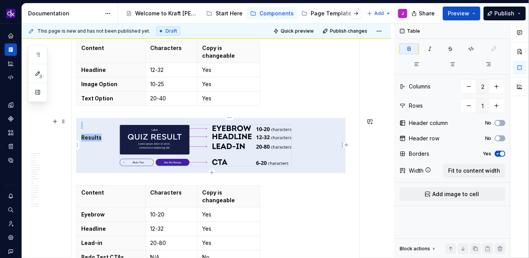
drag, startPoint x: 89, startPoint y: 125, endPoint x: 147, endPoint y: 147, distance: 61.8
click at [147, 147] on tr "Results" at bounding box center [211, 145] width 269 height 55
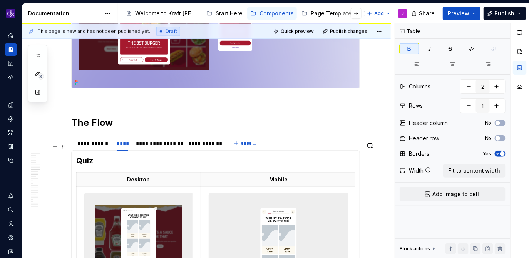
scroll to position [1521, 0]
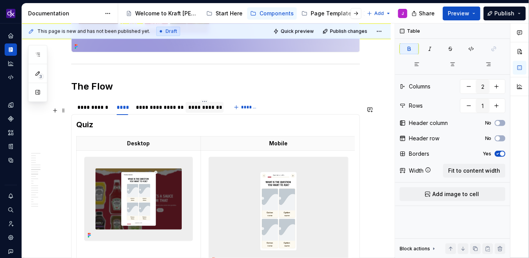
click at [206, 111] on div "**********" at bounding box center [205, 108] width 32 height 8
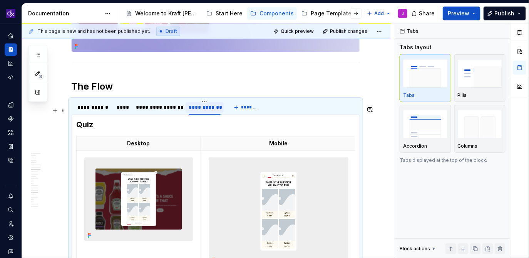
click at [210, 111] on div "**********" at bounding box center [205, 108] width 32 height 8
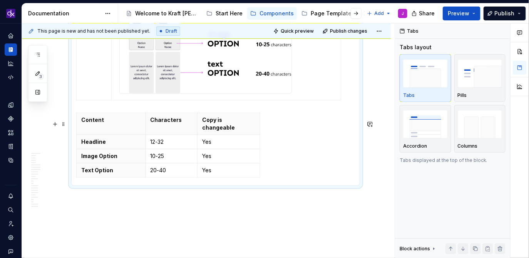
scroll to position [2974, 0]
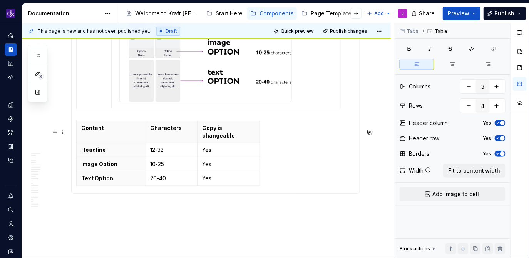
click at [284, 182] on div "Content Characters Copy is changeable Headline 12-32 Yes Image Option 10-25 Yes…" at bounding box center [215, 155] width 279 height 68
click at [277, 176] on div "Content Characters Copy is changeable Headline 12-32 Yes Image Option 10-25 Yes…" at bounding box center [215, 155] width 279 height 68
click at [277, 142] on div "Content Characters Copy is changeable Headline 12-32 Yes Image Option 10-25 Yes…" at bounding box center [215, 155] width 279 height 68
click at [277, 156] on div "Content Characters Copy is changeable Headline 12-32 Yes Image Option 10-25 Yes…" at bounding box center [215, 155] width 279 height 68
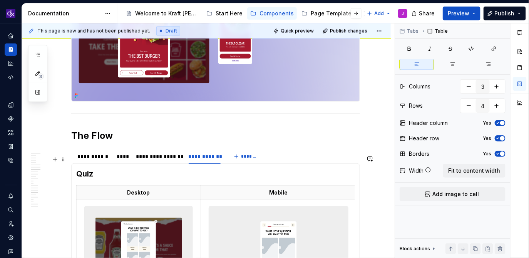
scroll to position [1458, 0]
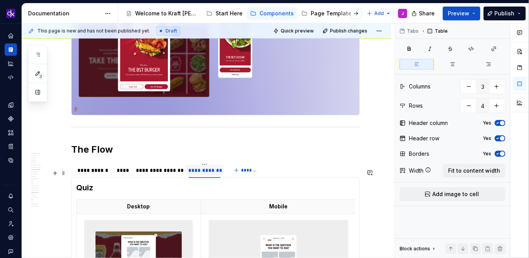
click at [201, 174] on div "**********" at bounding box center [205, 171] width 32 height 8
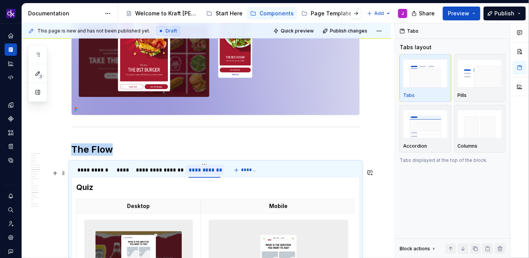
click at [201, 174] on div "**********" at bounding box center [205, 171] width 32 height 8
type input "****"
click at [117, 176] on div "****" at bounding box center [123, 170] width 18 height 11
click at [124, 174] on div "****" at bounding box center [123, 171] width 12 height 8
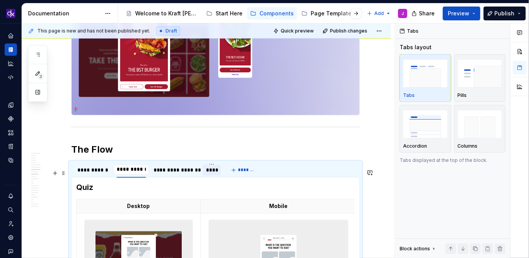
type input "**********"
drag, startPoint x: 214, startPoint y: 175, endPoint x: 126, endPoint y: 177, distance: 88.2
click at [126, 174] on div "****" at bounding box center [127, 171] width 12 height 8
drag, startPoint x: 149, startPoint y: 179, endPoint x: 205, endPoint y: 180, distance: 55.8
click at [163, 174] on div "**********" at bounding box center [158, 171] width 45 height 8
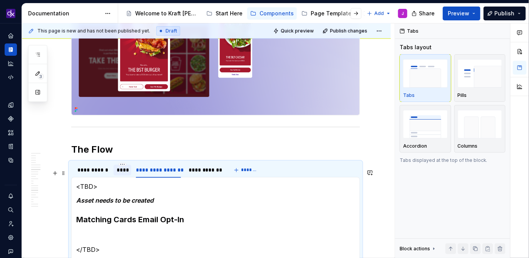
click at [120, 174] on div "****" at bounding box center [123, 171] width 12 height 8
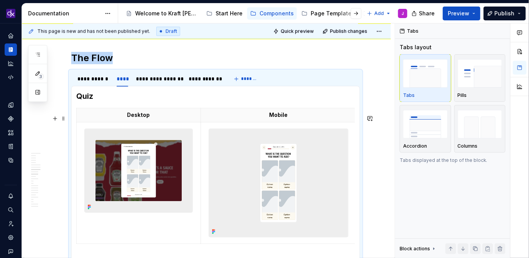
scroll to position [1548, 0]
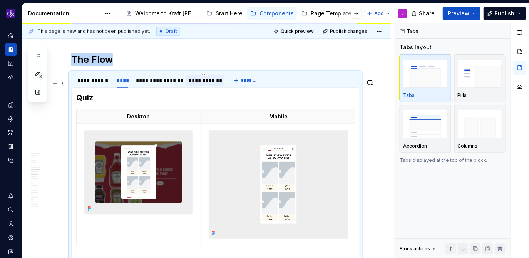
click at [204, 84] on div "**********" at bounding box center [205, 81] width 32 height 8
click at [120, 100] on h3 "Quiz" at bounding box center [215, 97] width 279 height 11
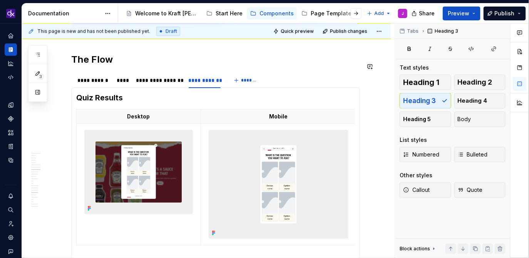
click at [205, 57] on div "**********" at bounding box center [215, 216] width 289 height 3191
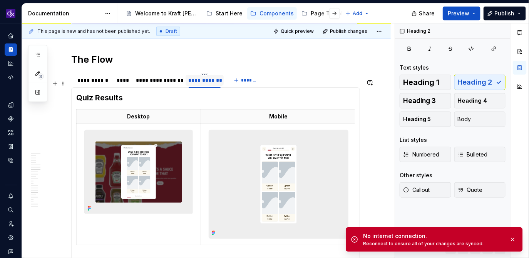
type textarea "*"
